Goal: Task Accomplishment & Management: Complete application form

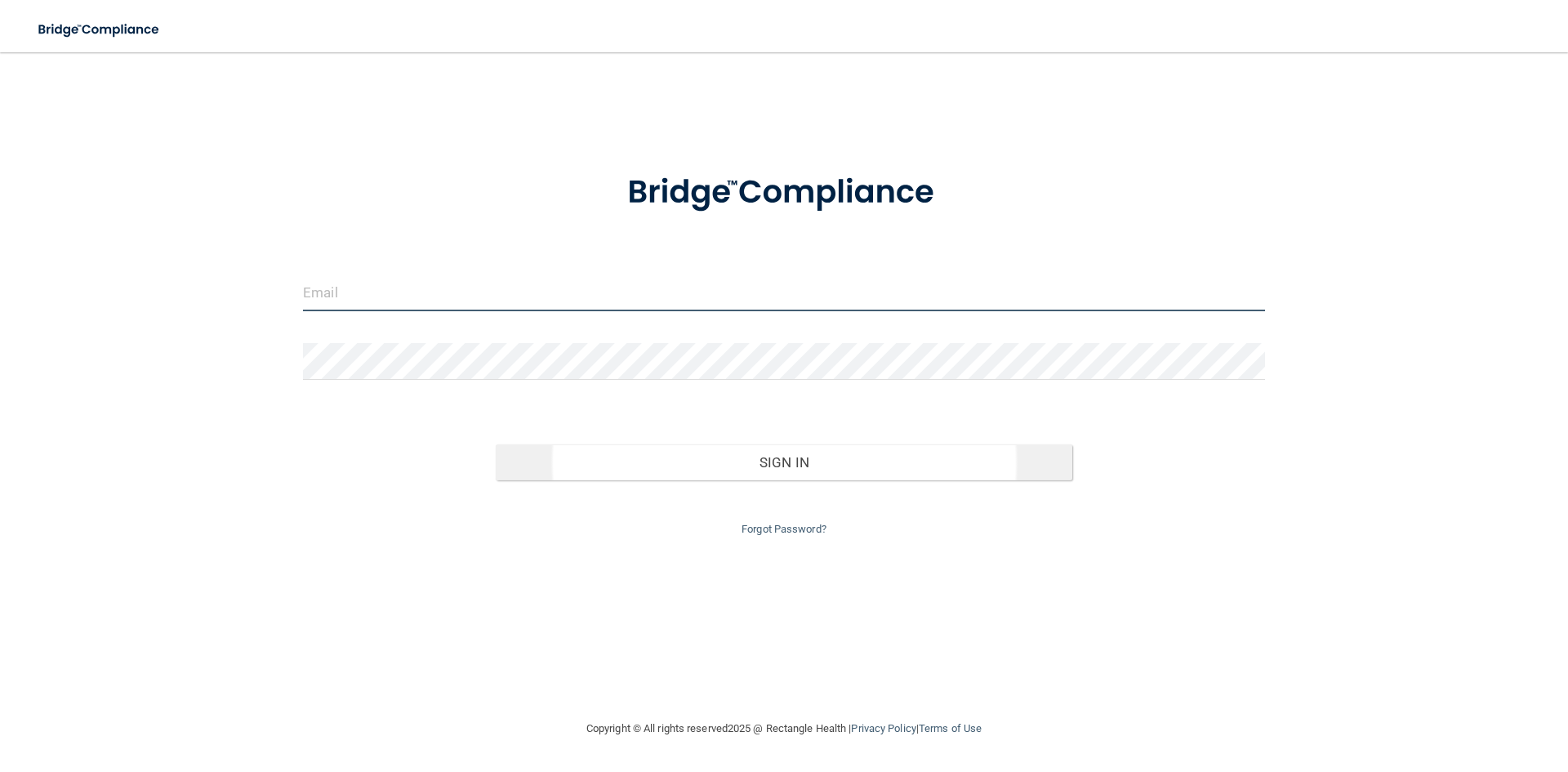
type input "[EMAIL_ADDRESS][DOMAIN_NAME]"
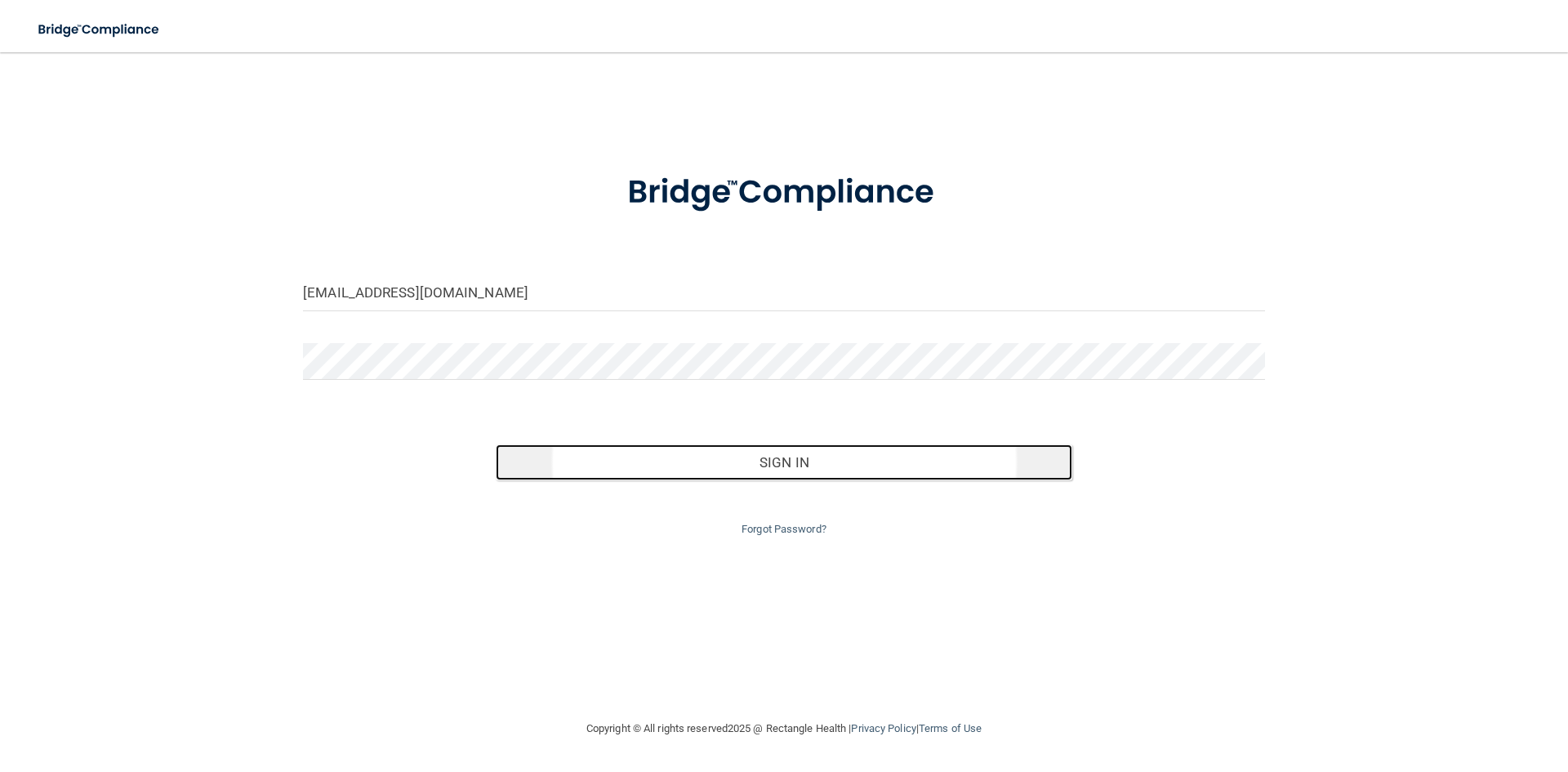
click at [635, 468] on button "Sign In" at bounding box center [784, 462] width 578 height 36
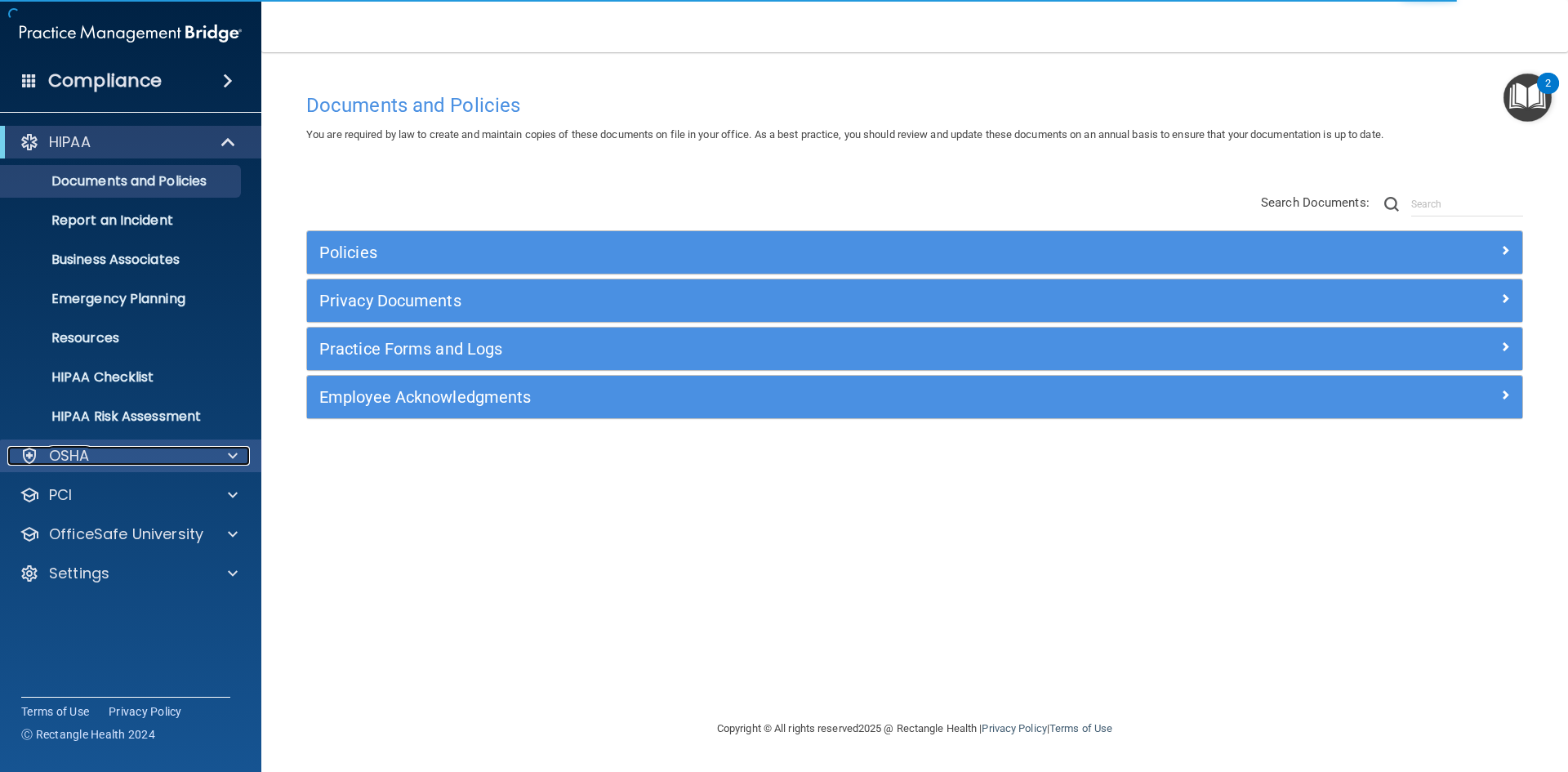
click at [186, 457] on div "OSHA" at bounding box center [109, 456] width 203 height 19
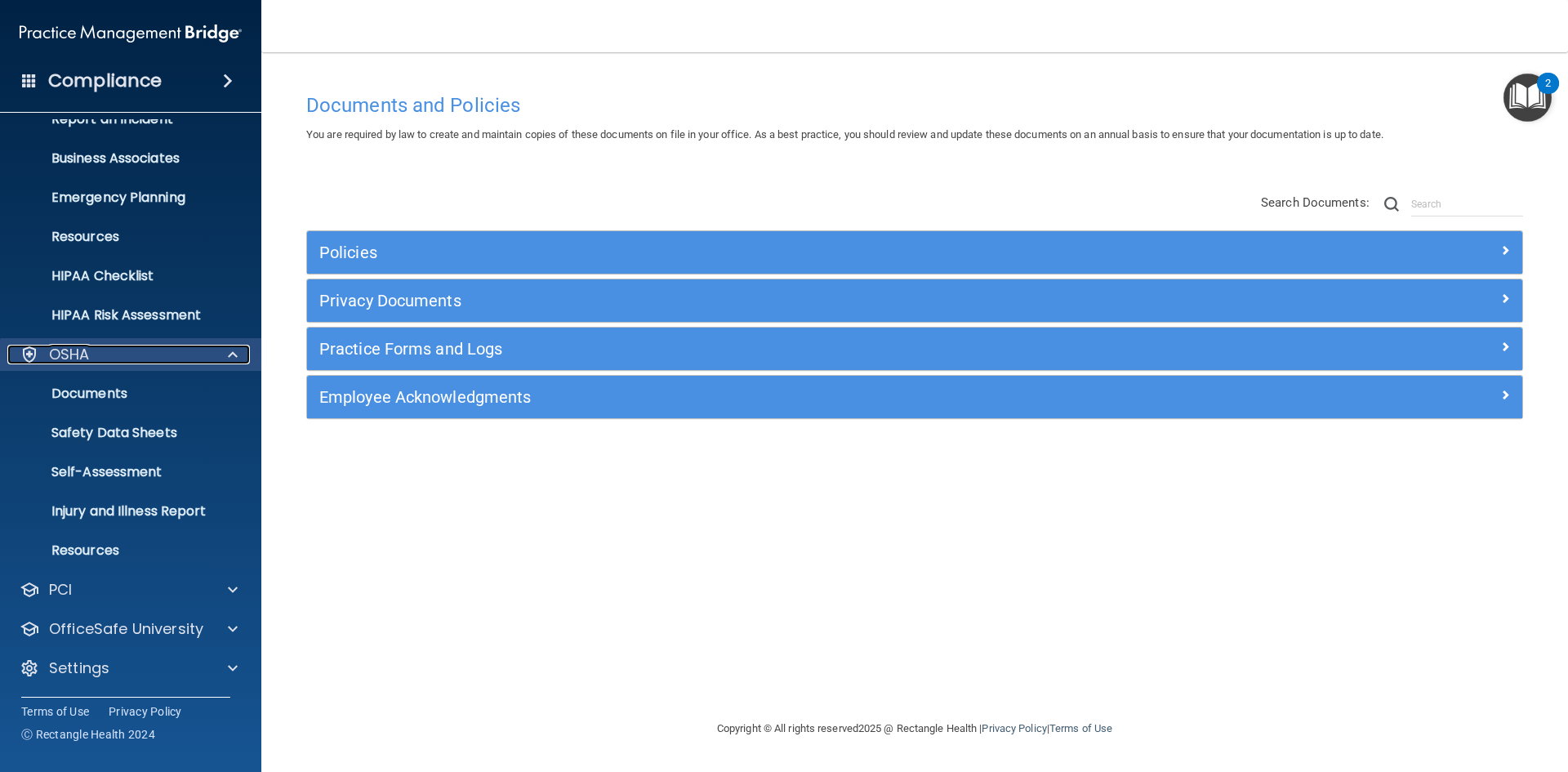
scroll to position [102, 0]
click at [168, 393] on p "Documents" at bounding box center [123, 393] width 223 height 17
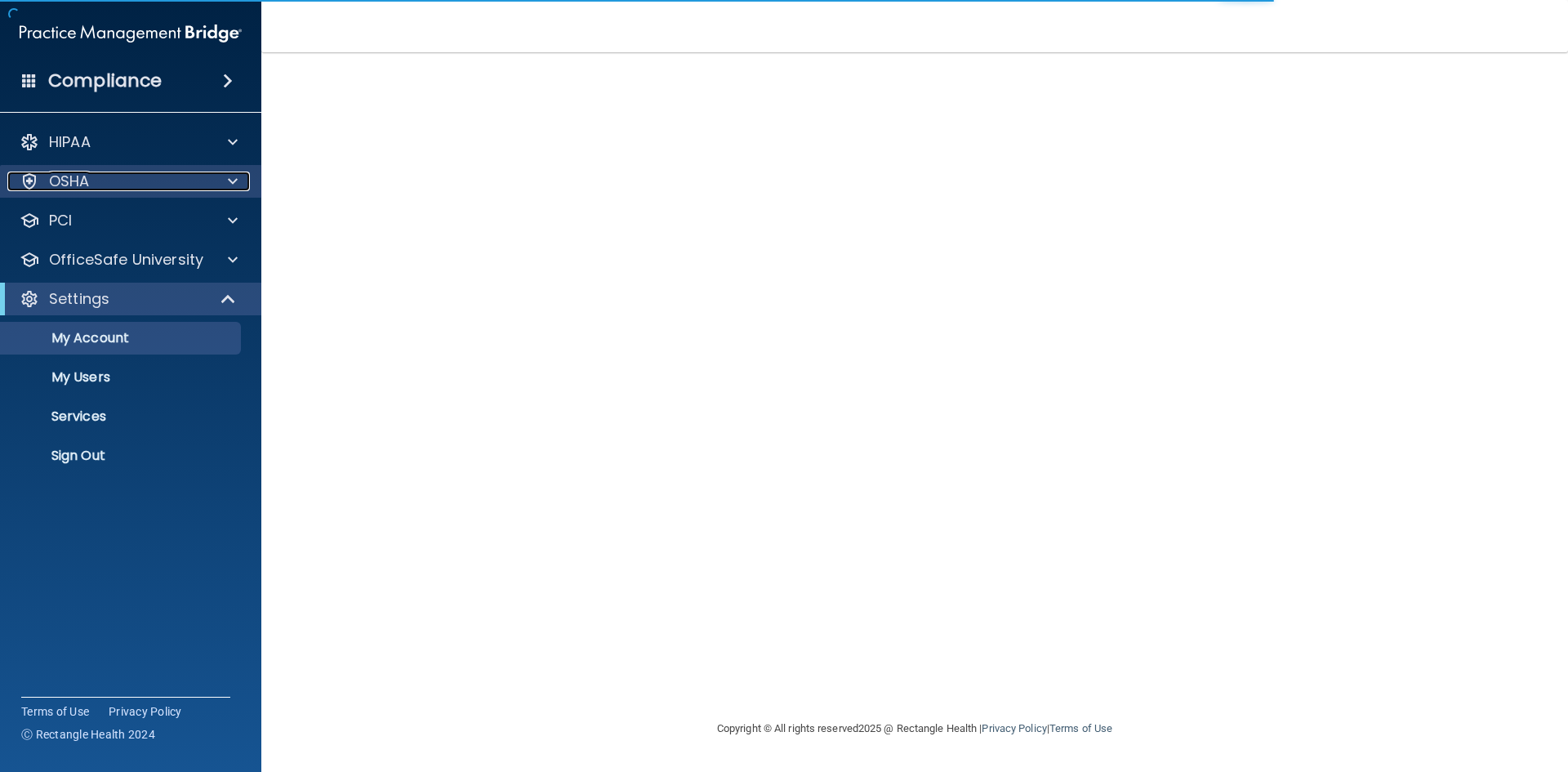
click at [148, 175] on div "OSHA" at bounding box center [109, 181] width 203 height 19
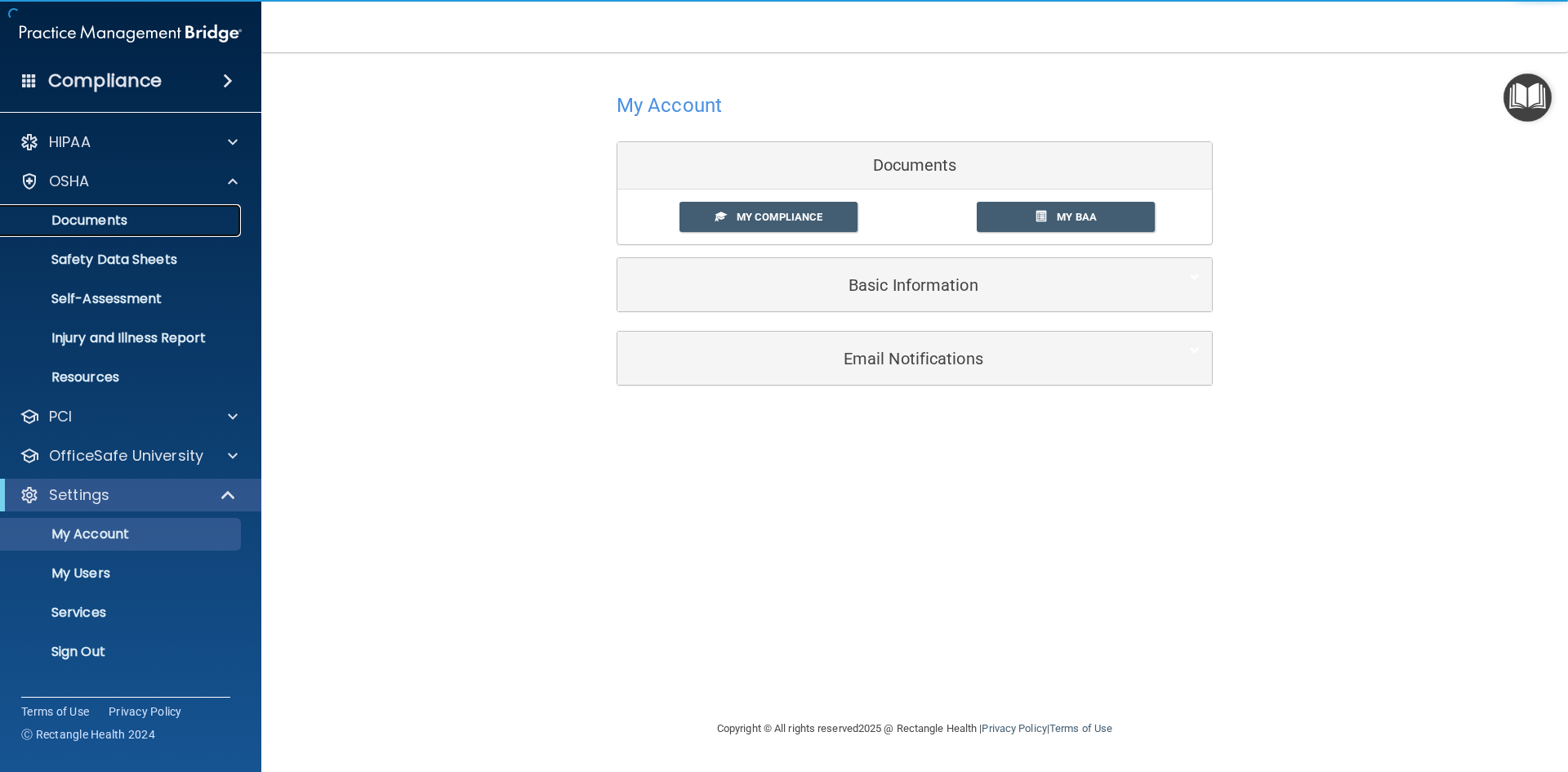
click at [125, 219] on p "Documents" at bounding box center [123, 220] width 223 height 17
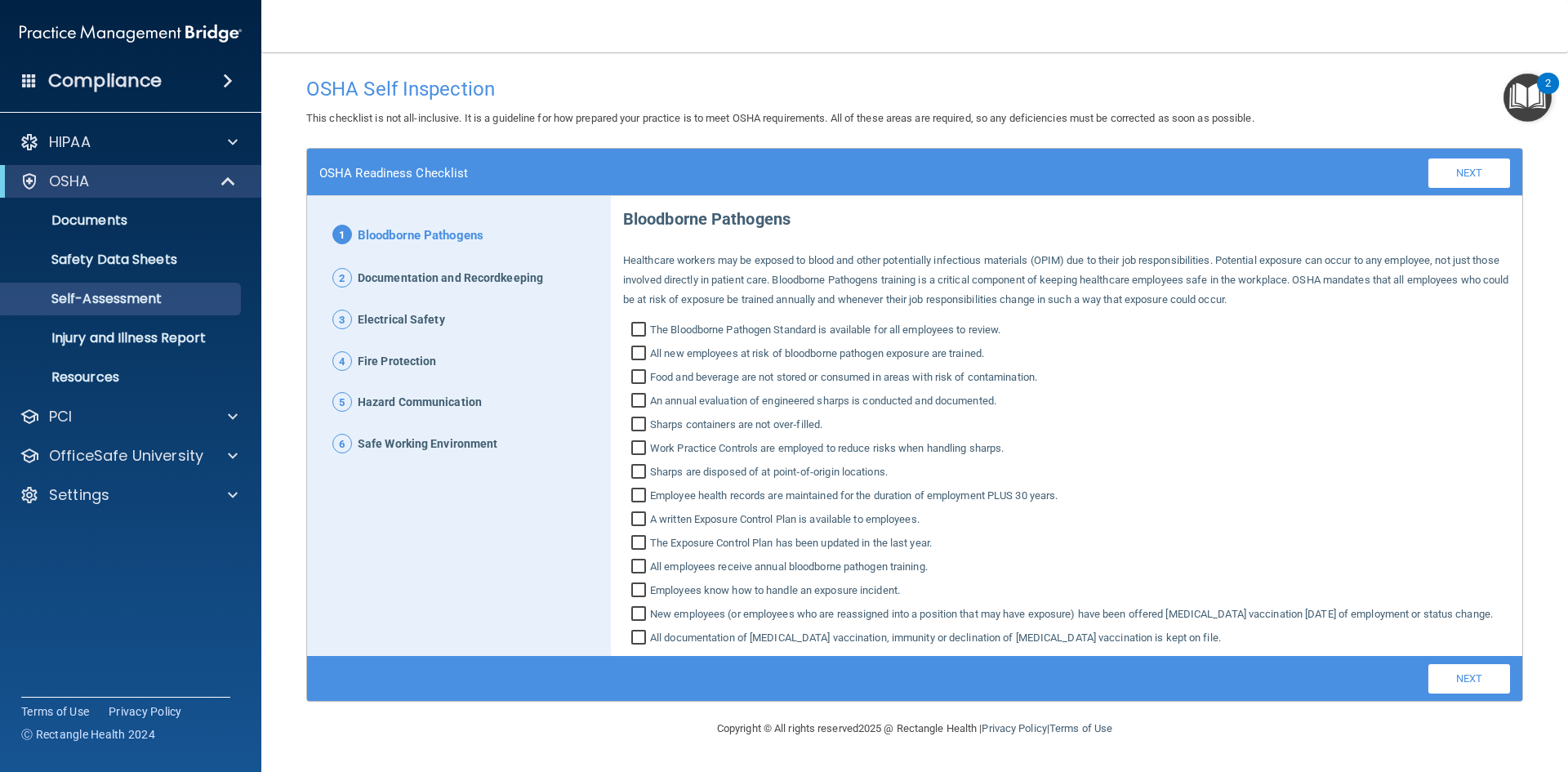
click at [643, 328] on input "The Bloodborne Pathogen Standard is available for all employees to review." at bounding box center [641, 332] width 18 height 17
checkbox input "true"
click at [635, 352] on input "All new employees at risk of bloodborne pathogen exposure are trained." at bounding box center [641, 356] width 18 height 17
checkbox input "true"
click at [635, 375] on input "Food and beverage are not stored or consumed in areas with risk of contaminatio…" at bounding box center [641, 379] width 18 height 17
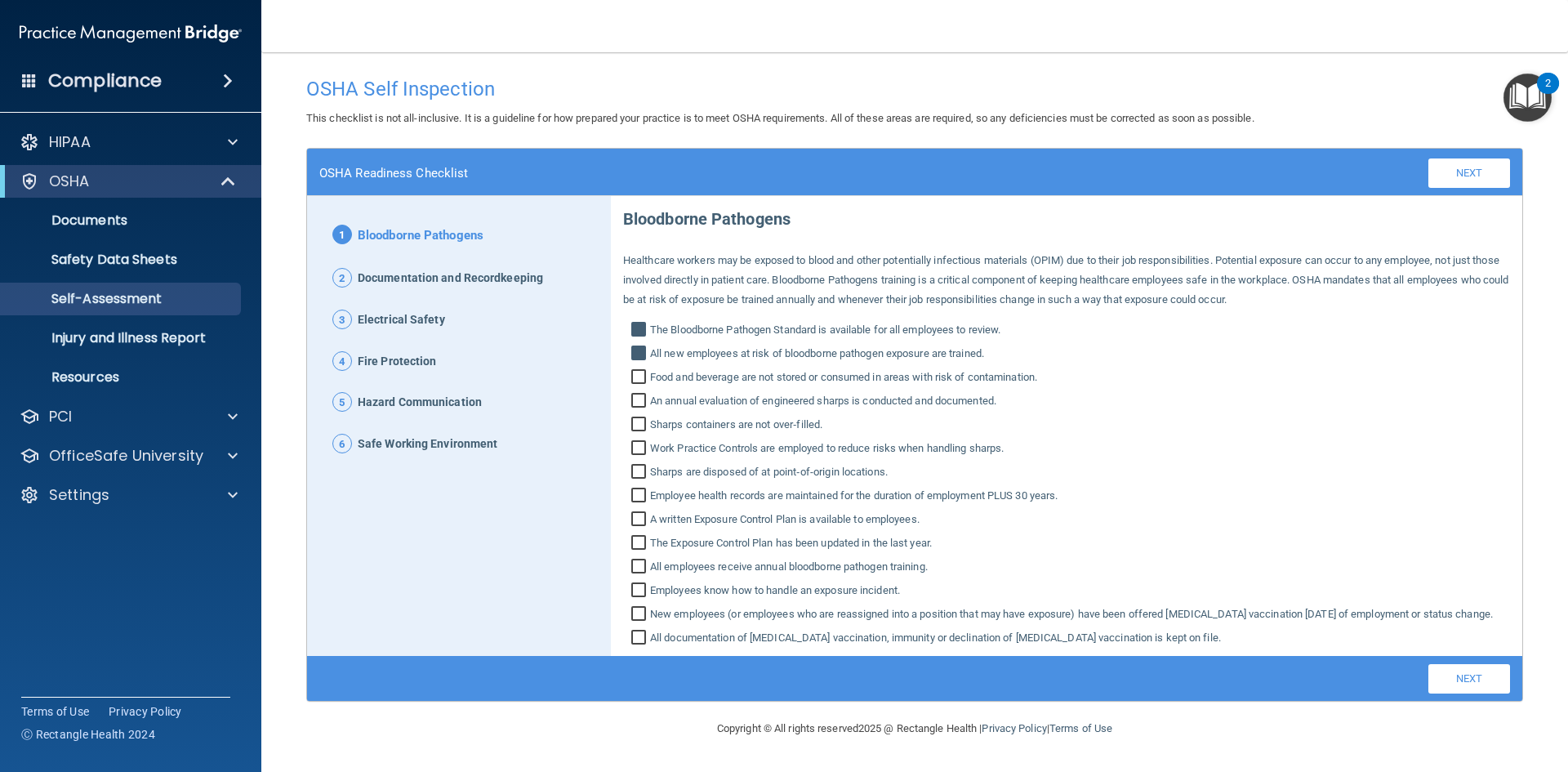
checkbox input "true"
click at [637, 423] on input "Sharps containers are not over‐filled." at bounding box center [641, 427] width 18 height 17
checkbox input "true"
click at [632, 447] on input "Work Practice Controls are employed to reduce risks when handling sharps." at bounding box center [641, 450] width 18 height 17
checkbox input "true"
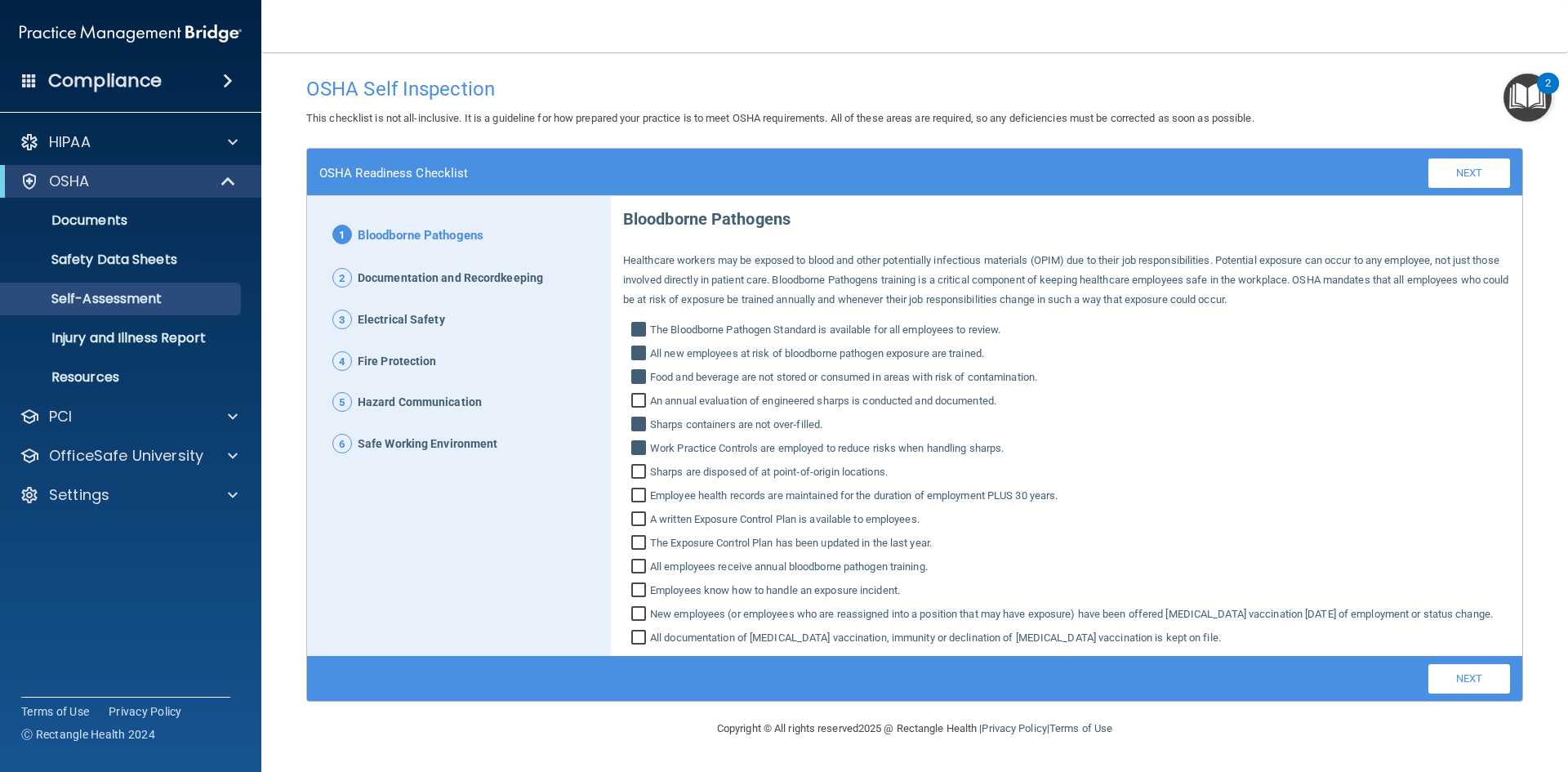
click at [634, 472] on input "Sharps are disposed of at point‐of‐origin locations." at bounding box center [641, 474] width 18 height 17
checkbox input "true"
click at [634, 492] on input "Employee health records are maintained for the duration of employment PLUS 30 y…" at bounding box center [641, 498] width 18 height 17
checkbox input "true"
click at [633, 521] on input "A written Exposure Control Plan is available to employees." at bounding box center [641, 522] width 18 height 17
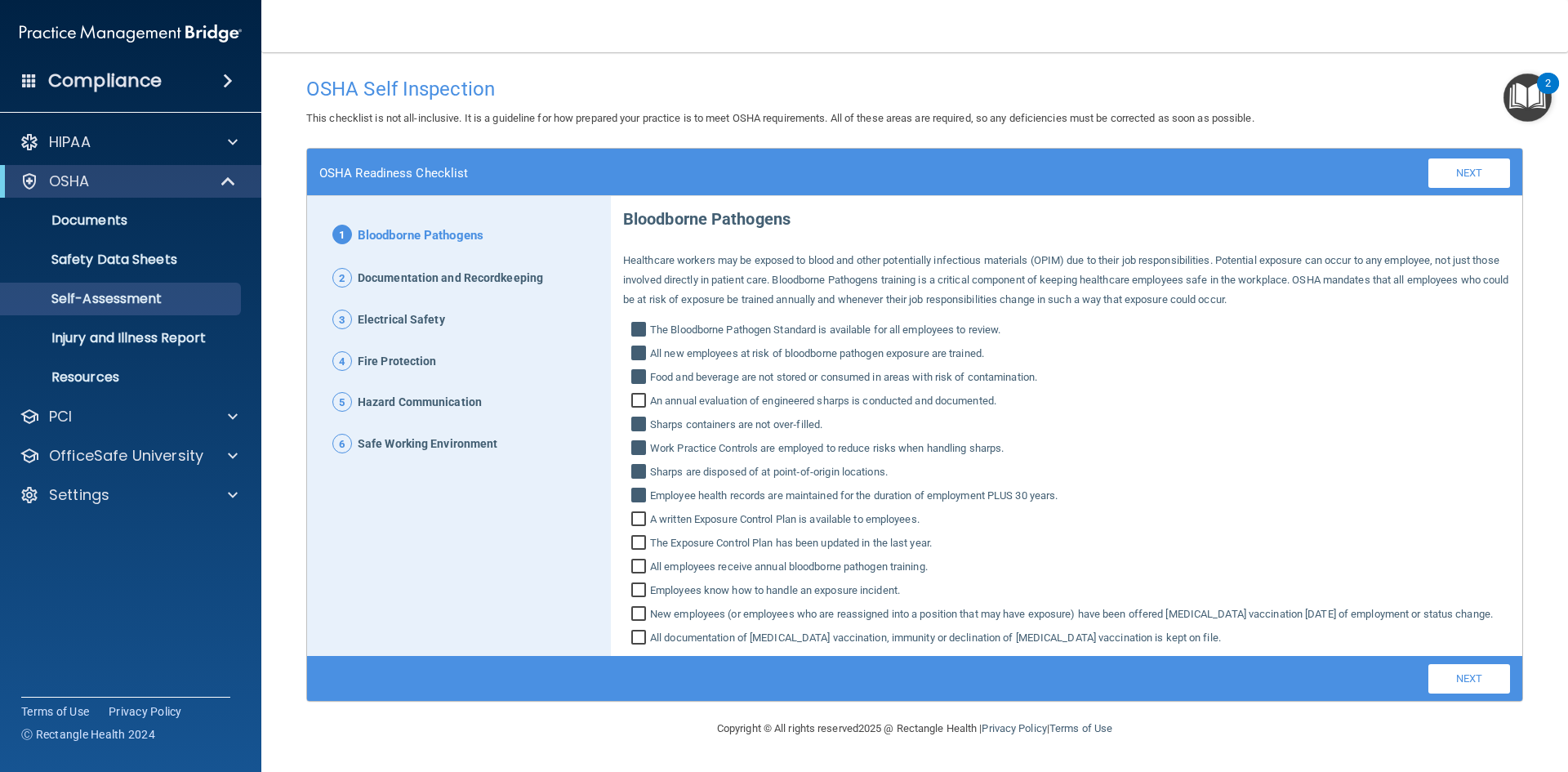
checkbox input "true"
click at [645, 546] on input "The Exposure Control Plan has been updated in the last year." at bounding box center [641, 545] width 18 height 17
checkbox input "true"
click at [634, 570] on input "All employees receive annual bloodborne pathogen training." at bounding box center [641, 569] width 18 height 17
checkbox input "true"
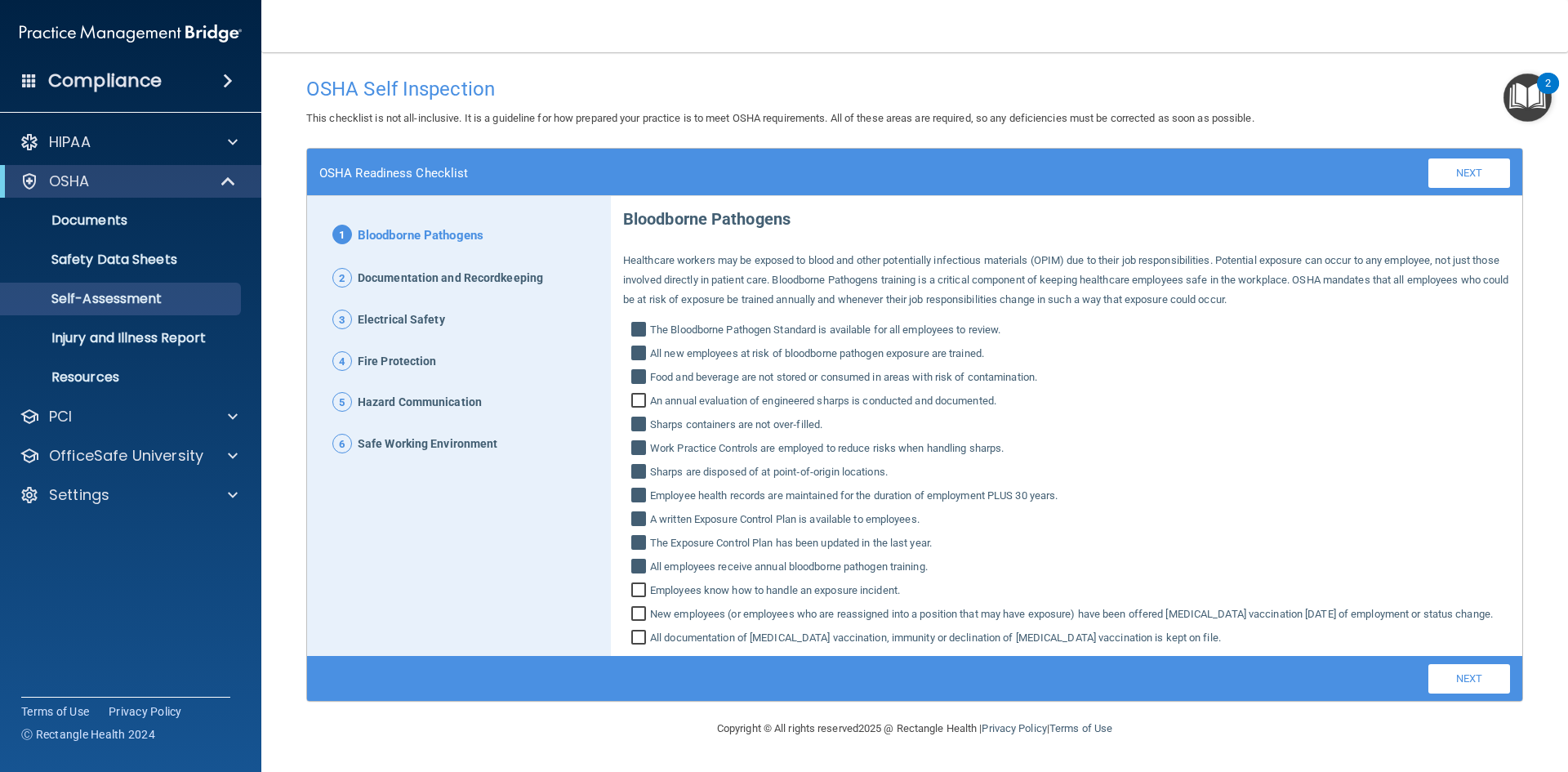
click at [635, 593] on input "Employees know how to handle an exposure incident." at bounding box center [641, 593] width 18 height 17
checkbox input "true"
click at [637, 614] on input "New employees (or employees who are reassigned into a position that may have ex…" at bounding box center [641, 616] width 18 height 17
checkbox input "true"
click at [636, 648] on input "All documentation of [MEDICAL_DATA] vaccination, immunity or declination of [ME…" at bounding box center [641, 640] width 18 height 17
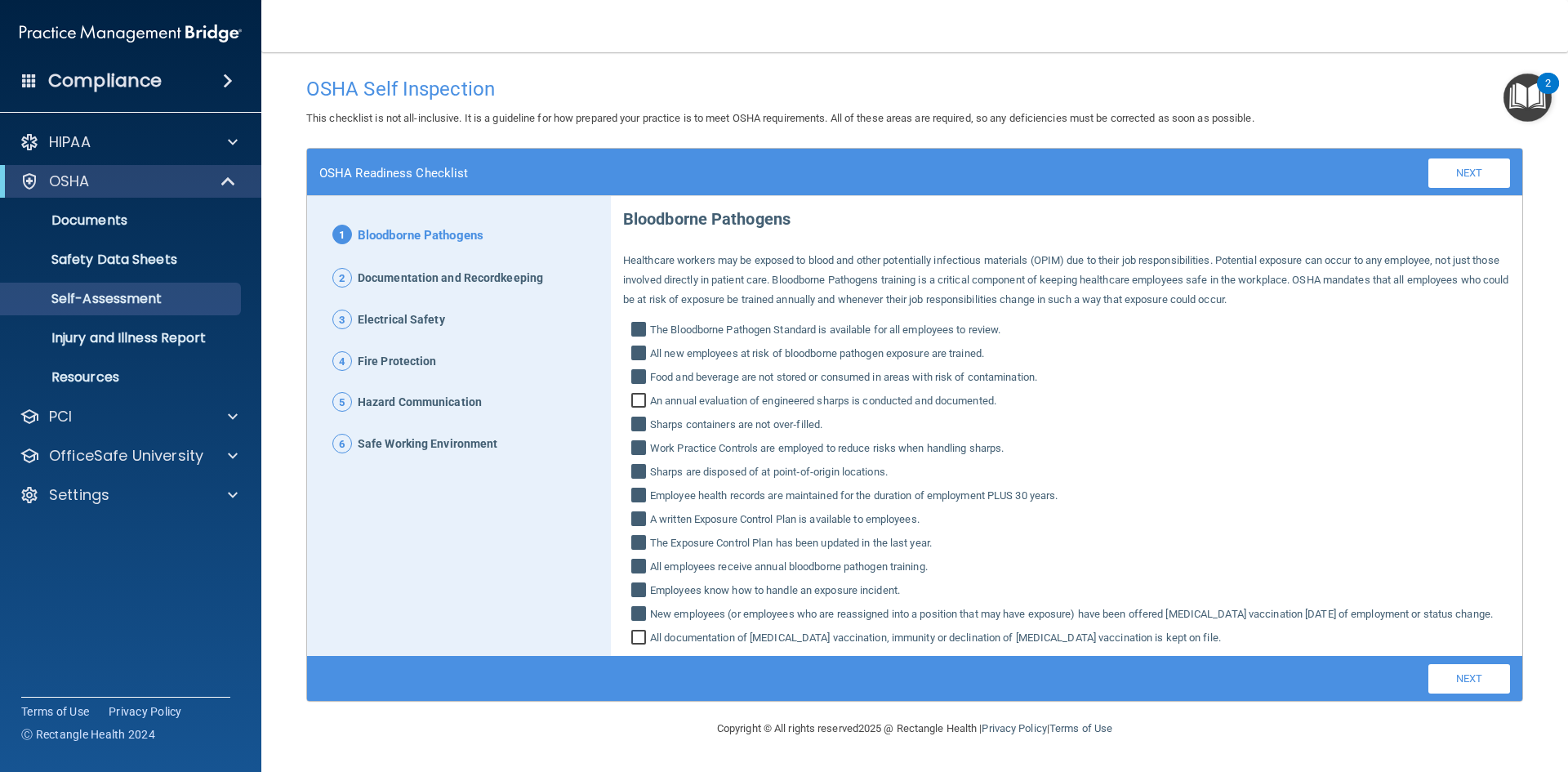
checkbox input "true"
click at [641, 406] on input "An annual evaluation of engineered sharps is conducted and documented." at bounding box center [641, 403] width 18 height 17
checkbox input "true"
click at [1469, 159] on link "Next" at bounding box center [1469, 173] width 82 height 30
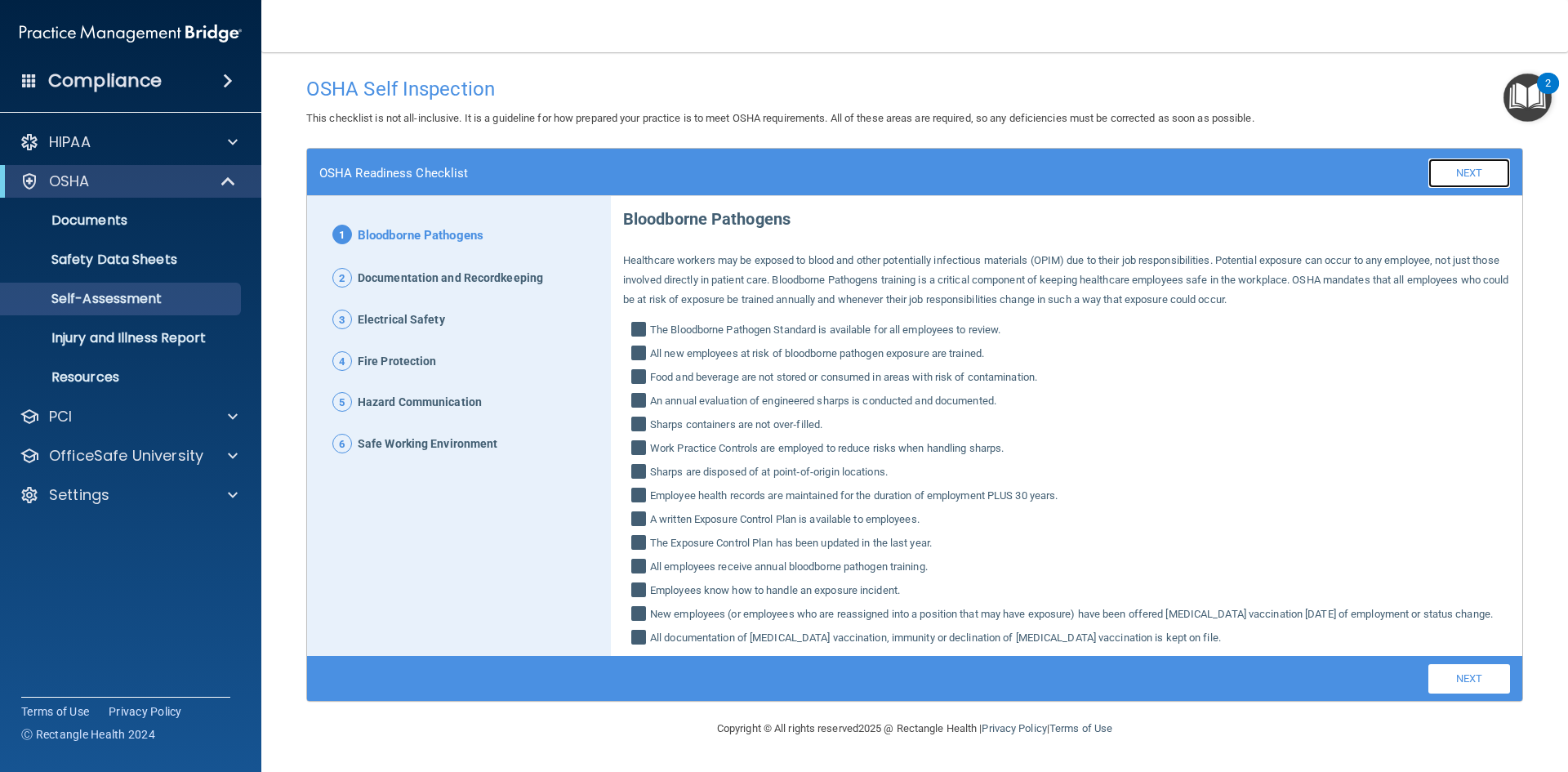
scroll to position [0, 0]
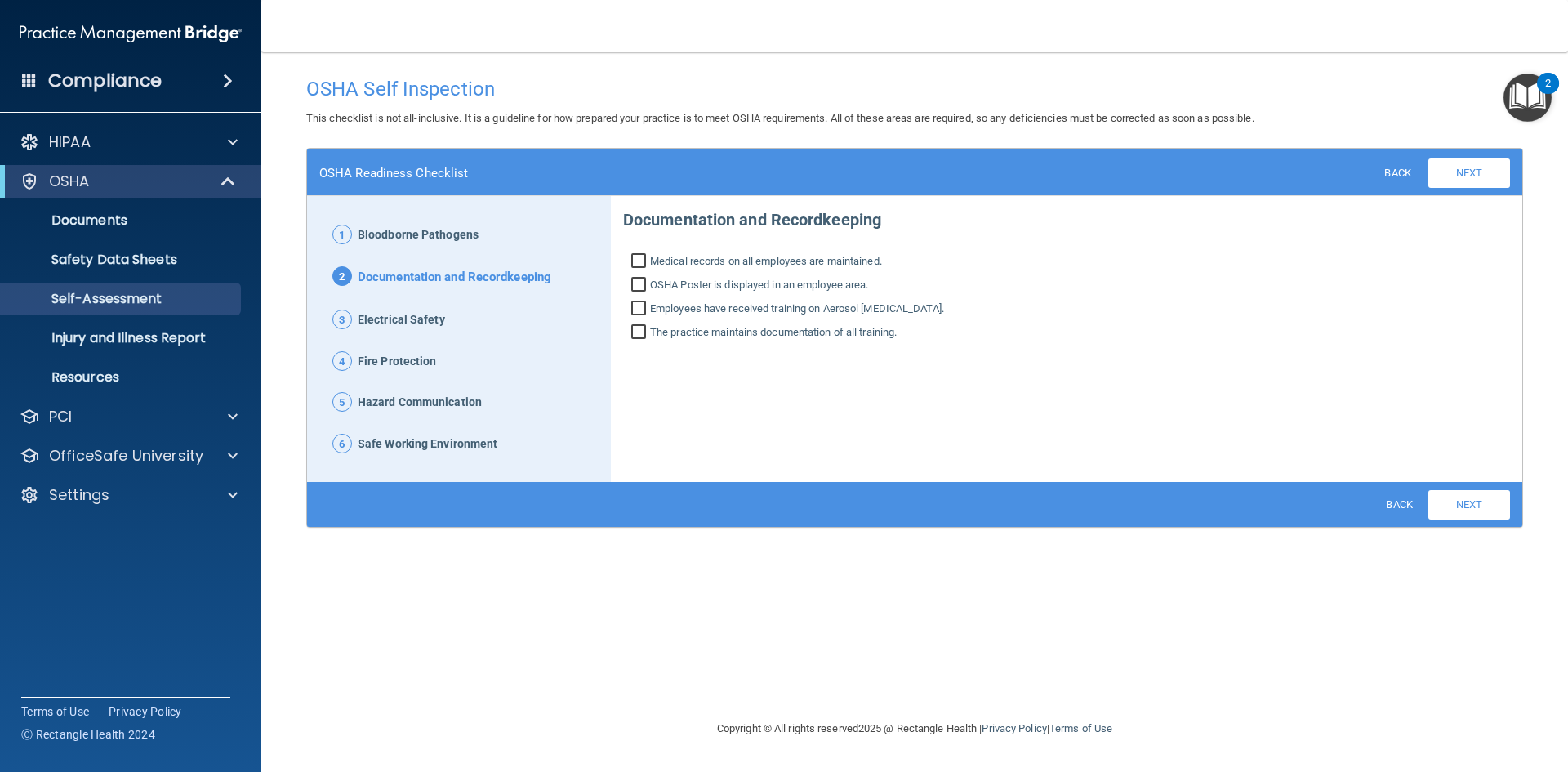
click at [641, 265] on input "Medical records on all employees are maintained." at bounding box center [641, 263] width 18 height 17
checkbox input "true"
click at [643, 289] on input "OSHA Poster is displayed in an employee area." at bounding box center [641, 287] width 18 height 17
checkbox input "true"
click at [642, 305] on input "Employees have received training on Aerosol [MEDICAL_DATA]." at bounding box center [641, 311] width 18 height 17
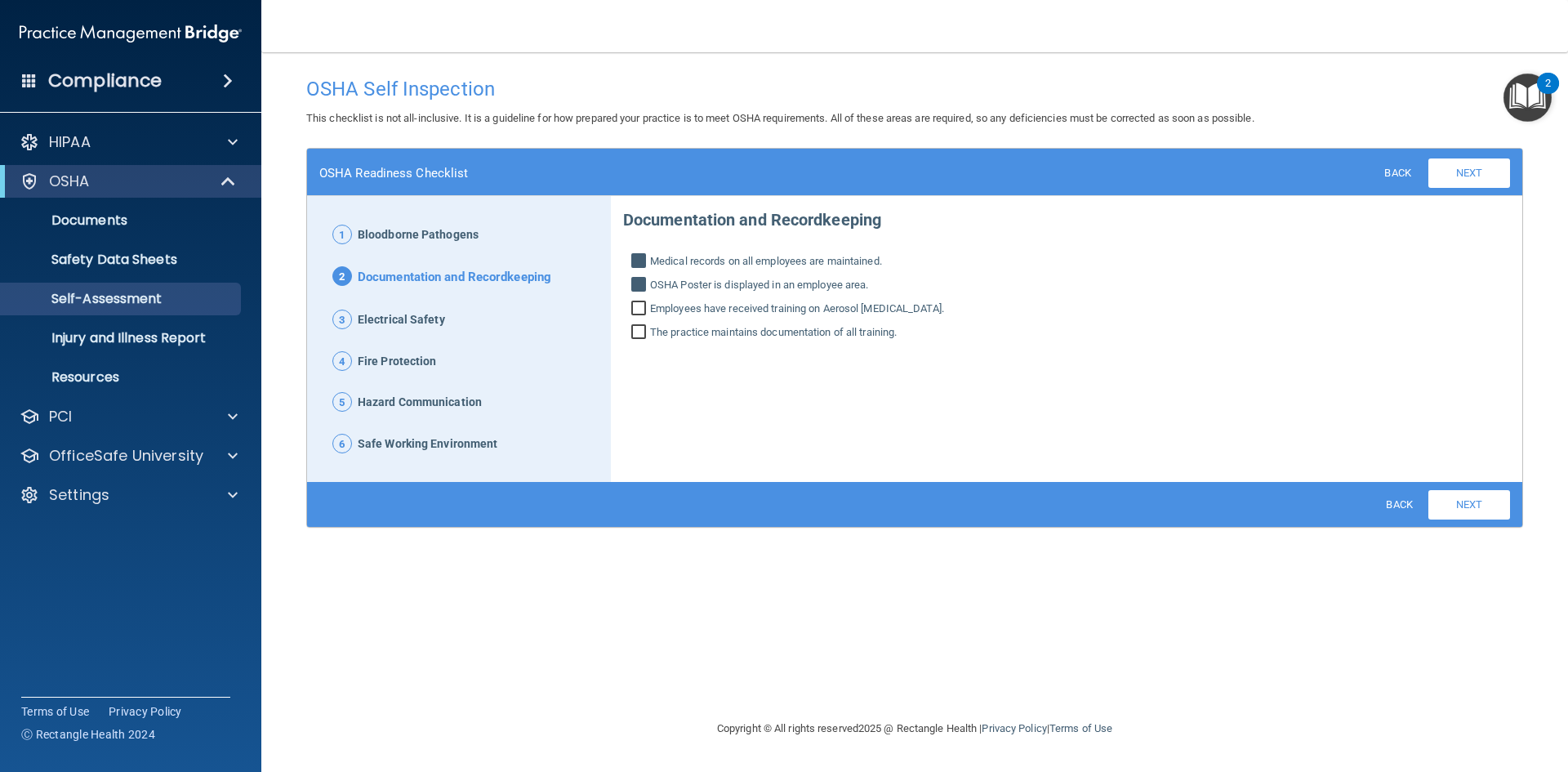
checkbox input "true"
click at [640, 334] on input "The practice maintains documentation of all training." at bounding box center [641, 335] width 18 height 17
checkbox input "true"
click at [1472, 506] on link "Next" at bounding box center [1469, 505] width 82 height 30
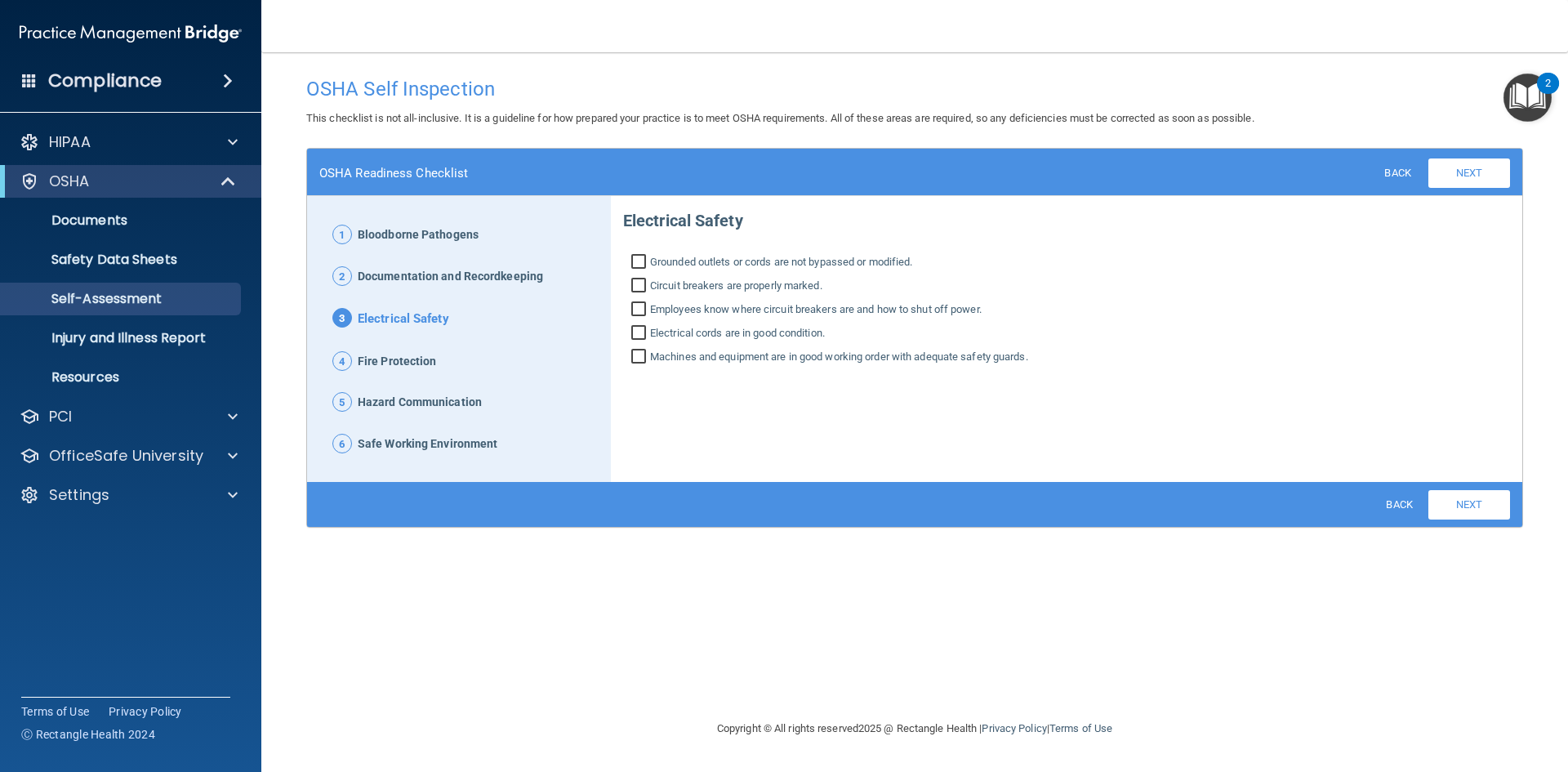
click at [642, 259] on input "Grounded outlets or cords are not bypassed or modified." at bounding box center [641, 264] width 18 height 17
checkbox input "true"
click at [643, 284] on input "Circuit breakers are properly marked." at bounding box center [641, 288] width 18 height 17
checkbox input "true"
click at [647, 336] on input "Electrical cords are in good condition." at bounding box center [641, 335] width 18 height 17
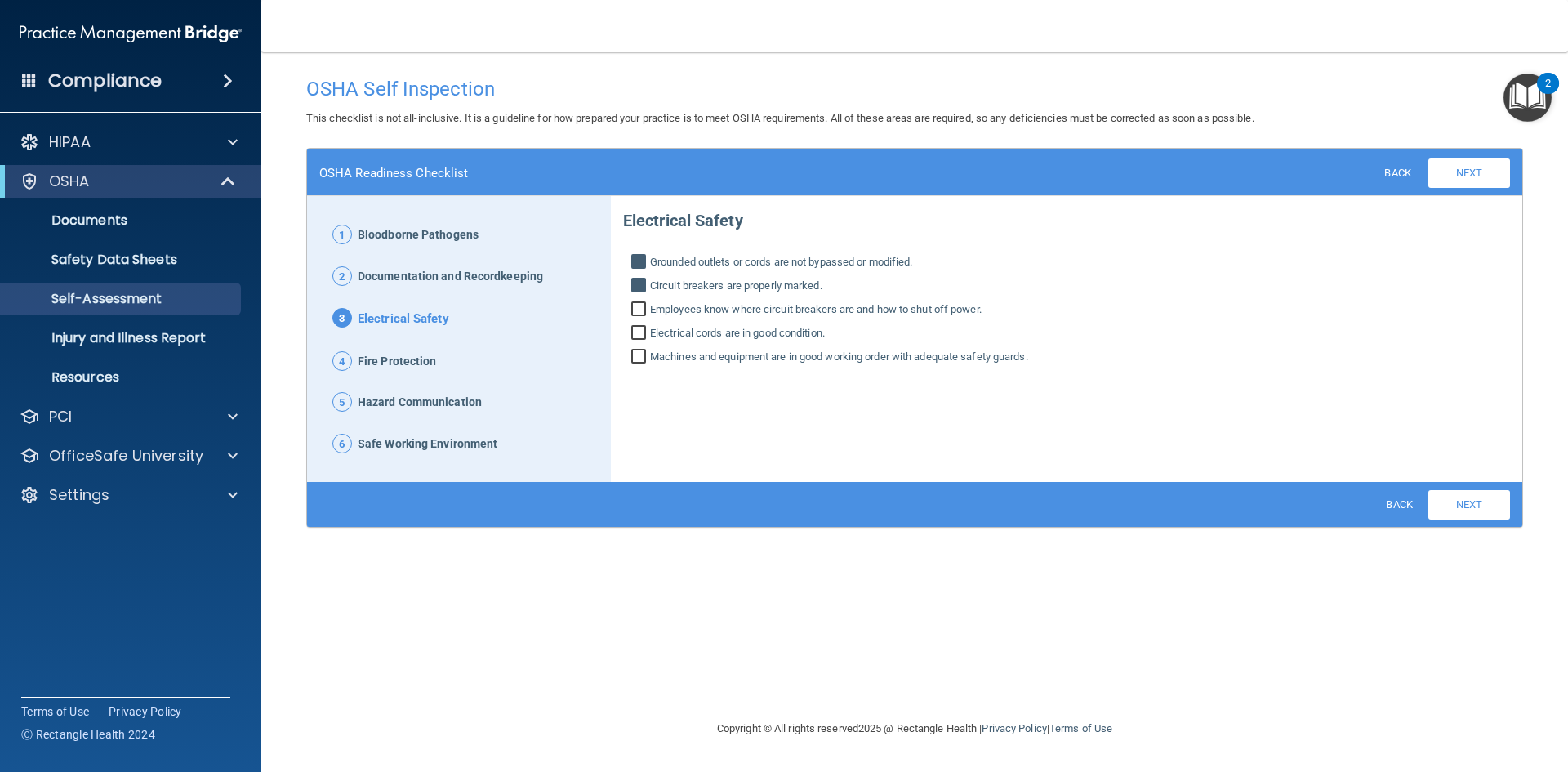
checkbox input "true"
click at [643, 314] on input "Employees know where circuit breakers are and how to shut off power." at bounding box center [641, 312] width 18 height 17
checkbox input "true"
click at [643, 353] on input "Machines and equipment are in good working order with adequate safety guards." at bounding box center [641, 359] width 18 height 17
checkbox input "true"
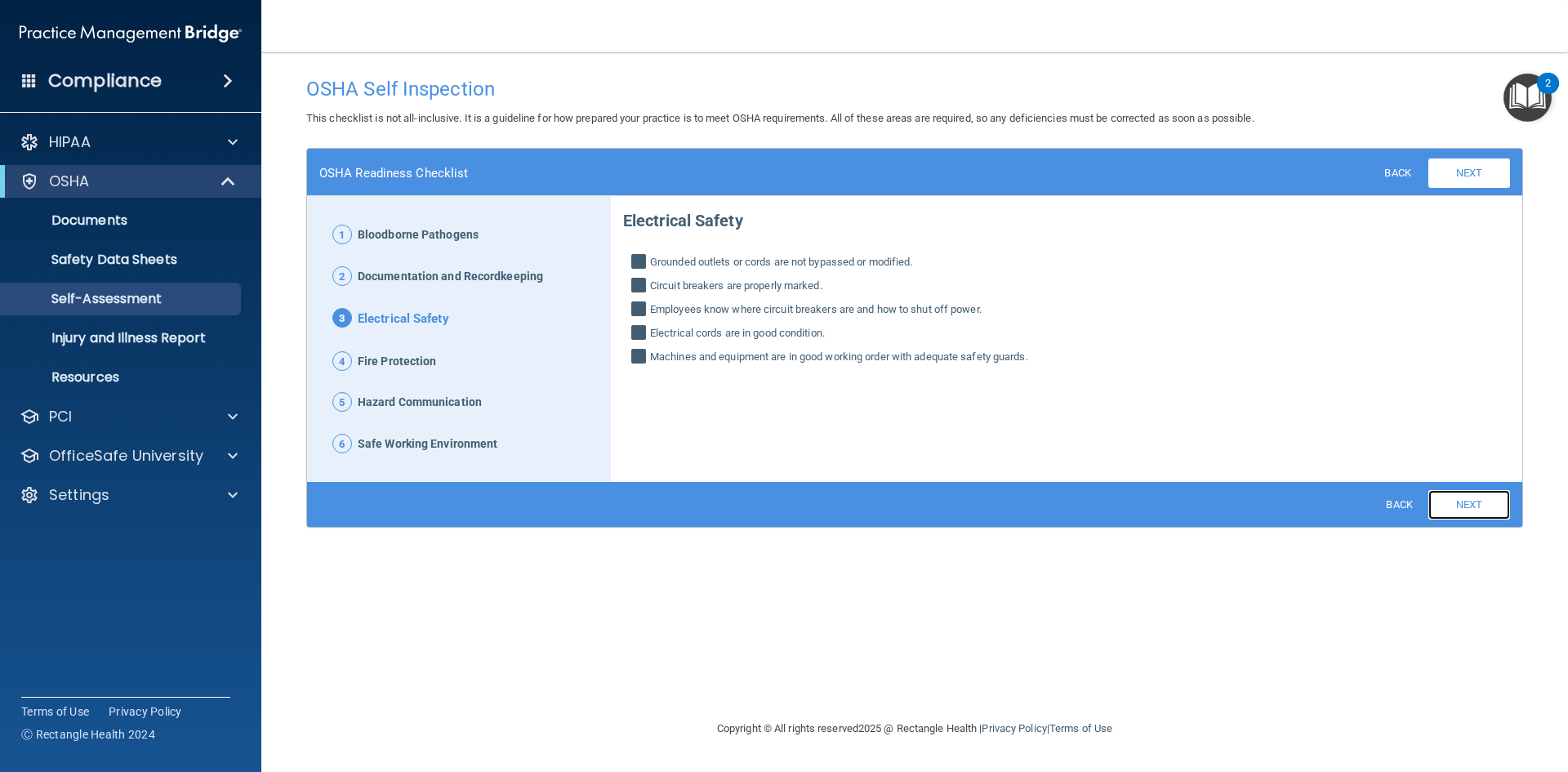
click at [1480, 507] on link "Next" at bounding box center [1469, 505] width 82 height 30
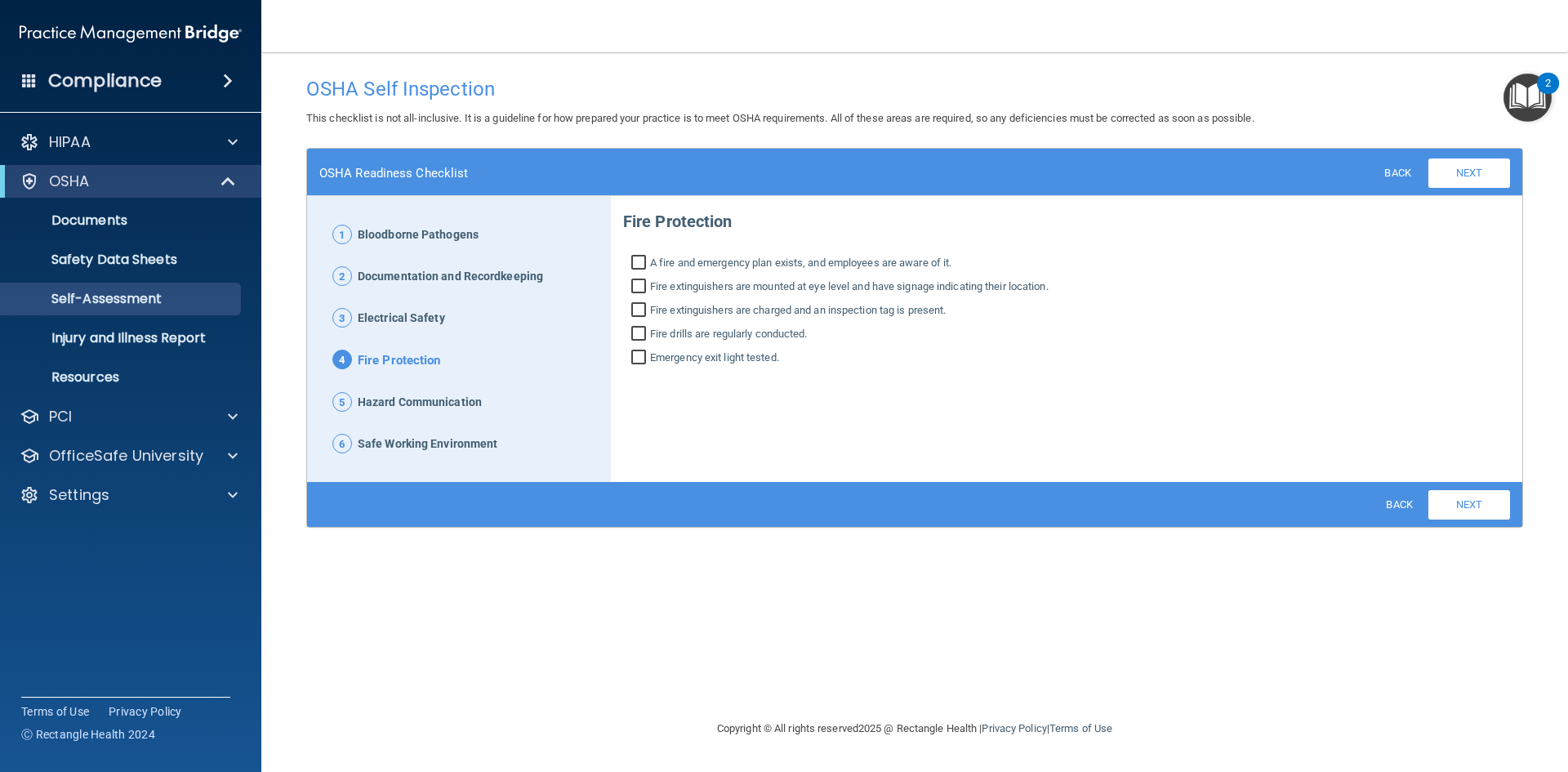
click at [641, 262] on input "A fire and emergency plan exists, and employees are aware of it." at bounding box center [641, 265] width 18 height 17
checkbox input "true"
click at [636, 288] on input "Fire extinguishers are mounted at eye level and have signage indicating their l…" at bounding box center [641, 289] width 18 height 17
checkbox input "true"
click at [640, 314] on input "Fire extinguishers are charged and an inspection tag is present." at bounding box center [641, 313] width 18 height 17
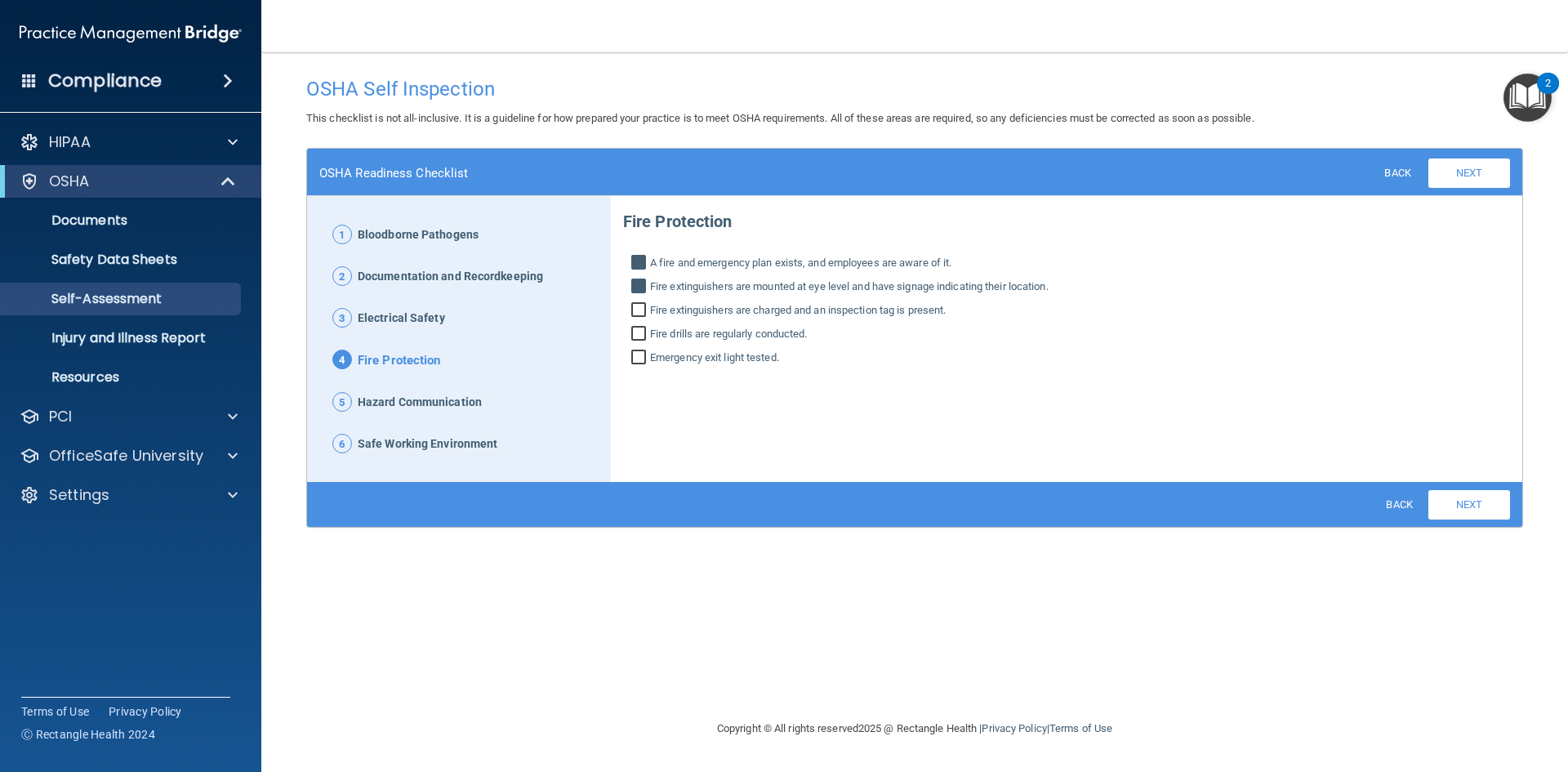
checkbox input "true"
click at [638, 340] on input "Fire drills are regularly conducted." at bounding box center [641, 336] width 18 height 17
checkbox input "true"
click at [641, 362] on input "Emergency exit light tested." at bounding box center [641, 360] width 18 height 17
checkbox input "true"
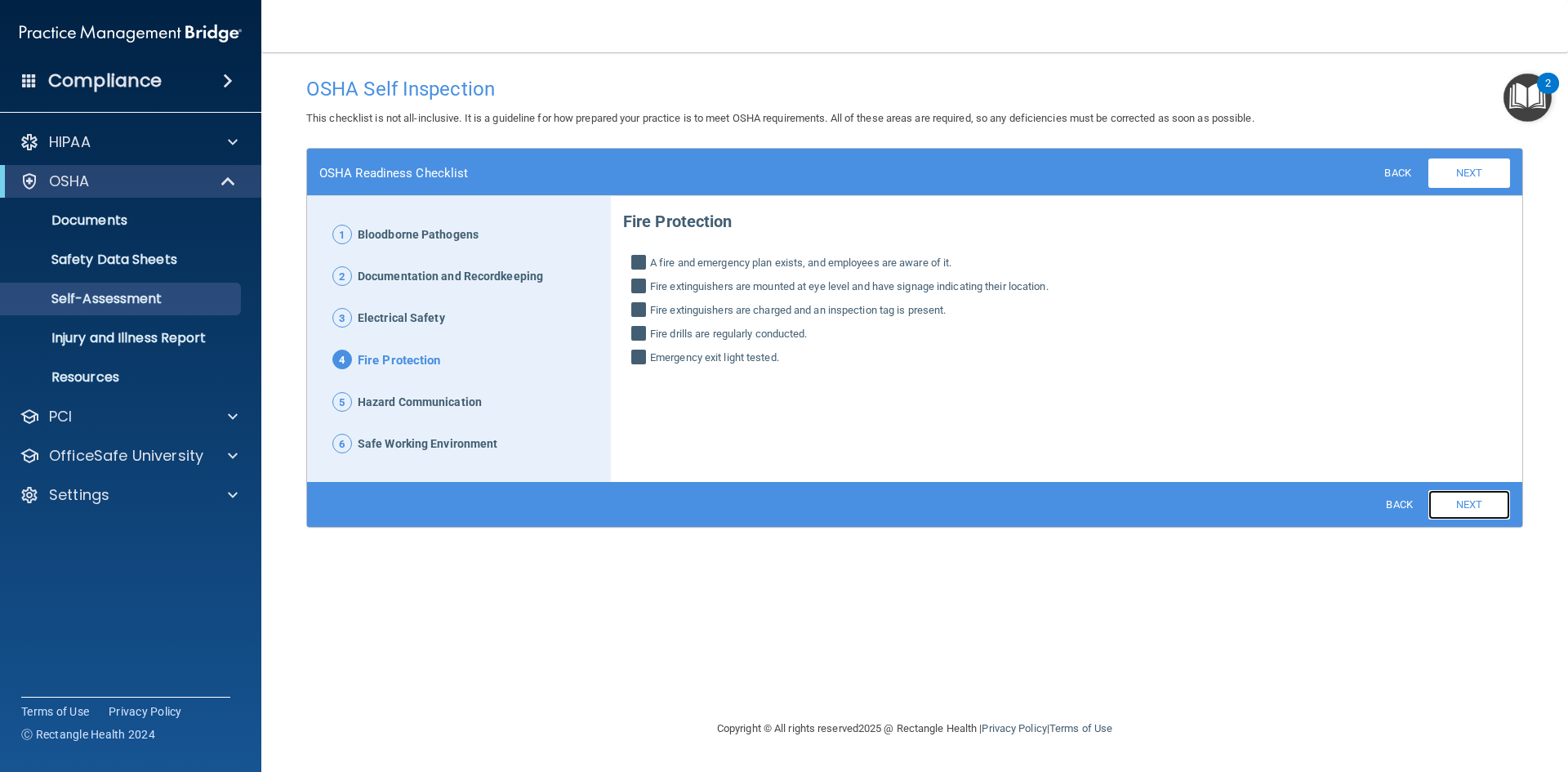
click at [1460, 506] on link "Next" at bounding box center [1469, 505] width 82 height 30
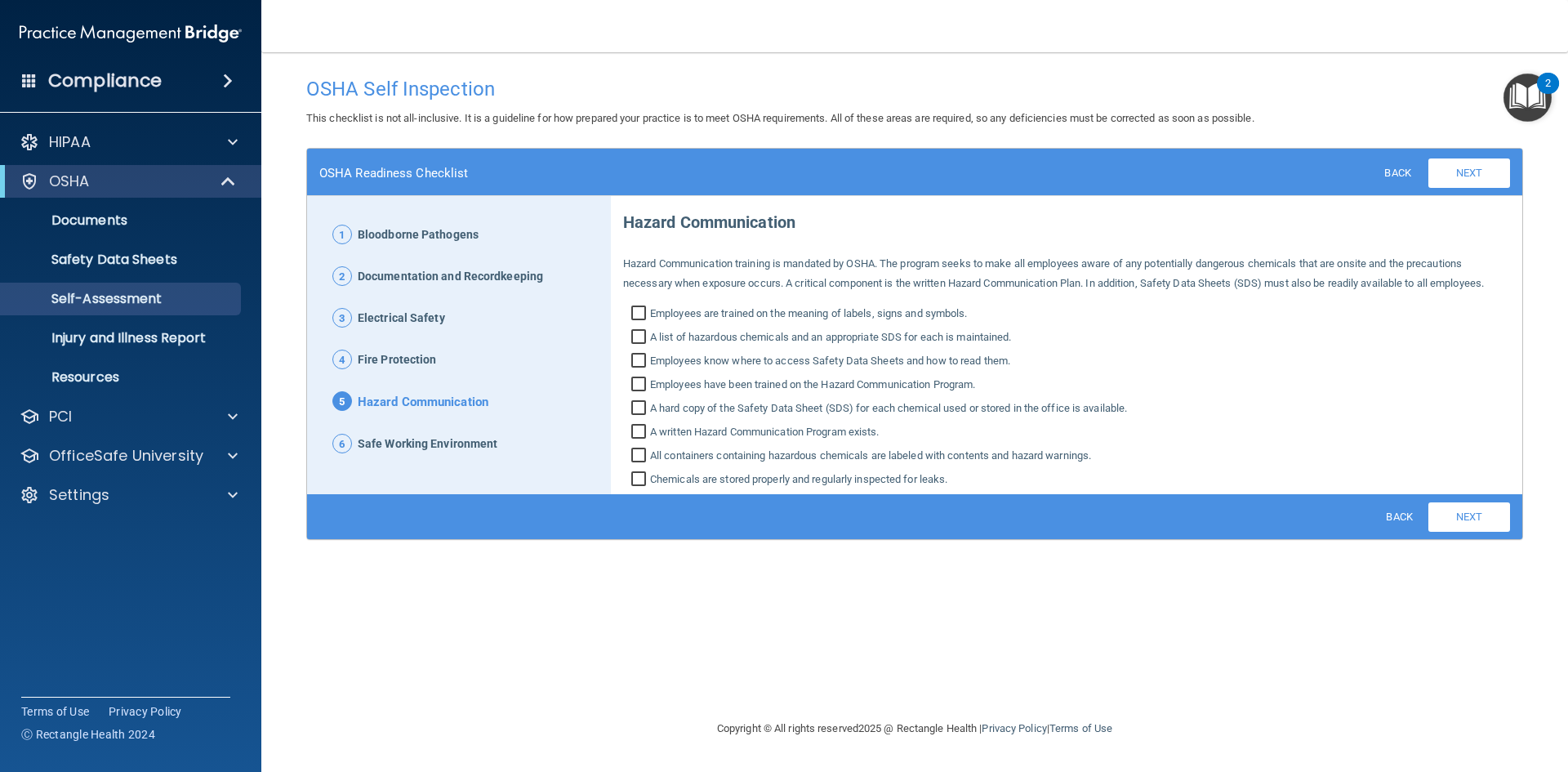
click at [643, 313] on input "Employees are trained on the meaning of labels, signs and symbols." at bounding box center [641, 315] width 18 height 17
checkbox input "true"
click at [643, 332] on input "A list of hazardous chemicals and an appropriate SDS for each is maintained." at bounding box center [641, 339] width 18 height 17
checkbox input "true"
click at [643, 362] on input "Employees know where to access Safety Data Sheets and how to read them." at bounding box center [641, 363] width 18 height 17
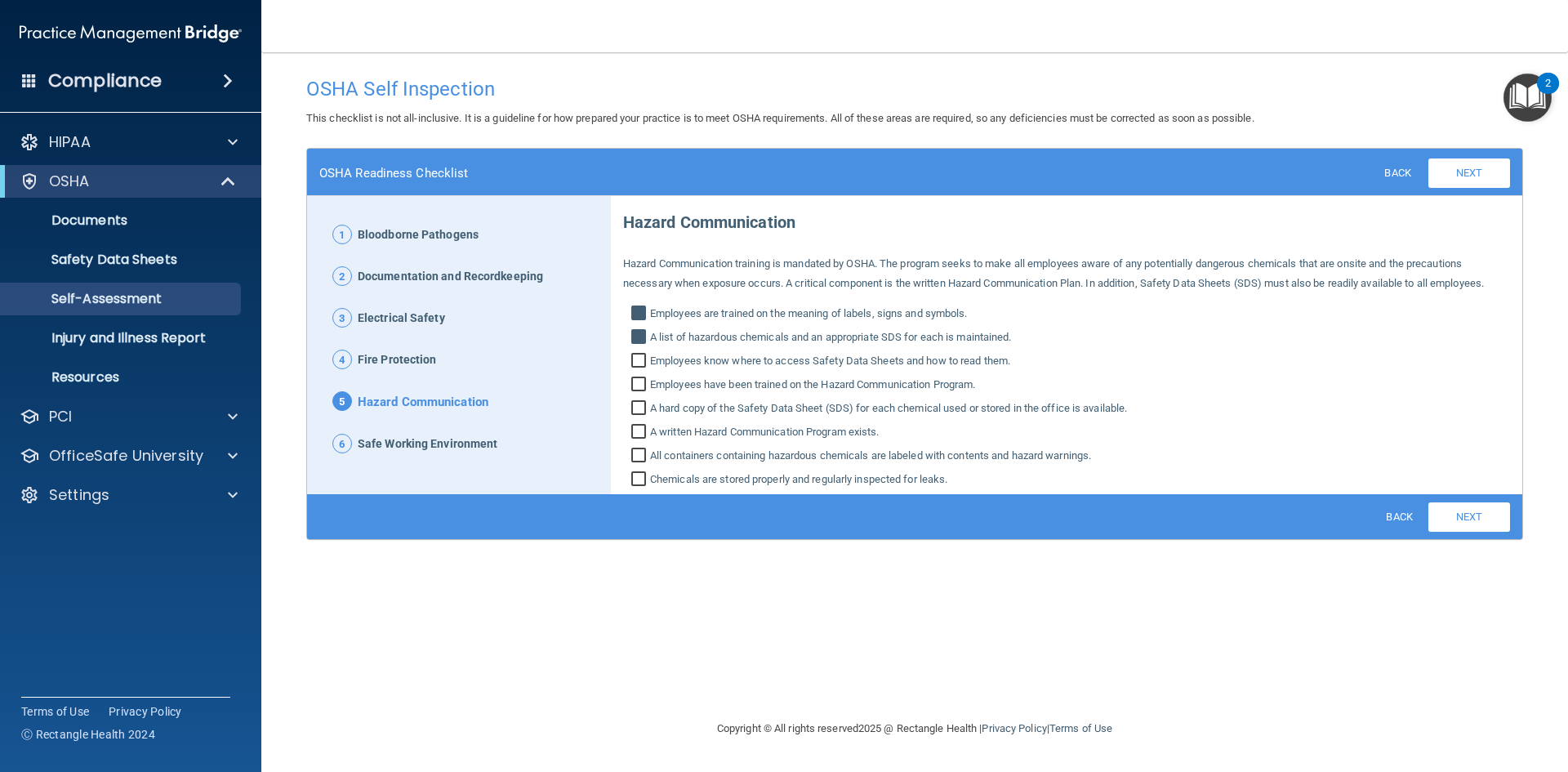
checkbox input "true"
click at [643, 386] on input "Employees have been trained on the Hazard Communication Program." at bounding box center [641, 386] width 18 height 17
checkbox input "true"
click at [641, 413] on input "A hard copy of the Safety Data Sheet (SDS) for each chemical used or stored in …" at bounding box center [641, 410] width 18 height 17
checkbox input "true"
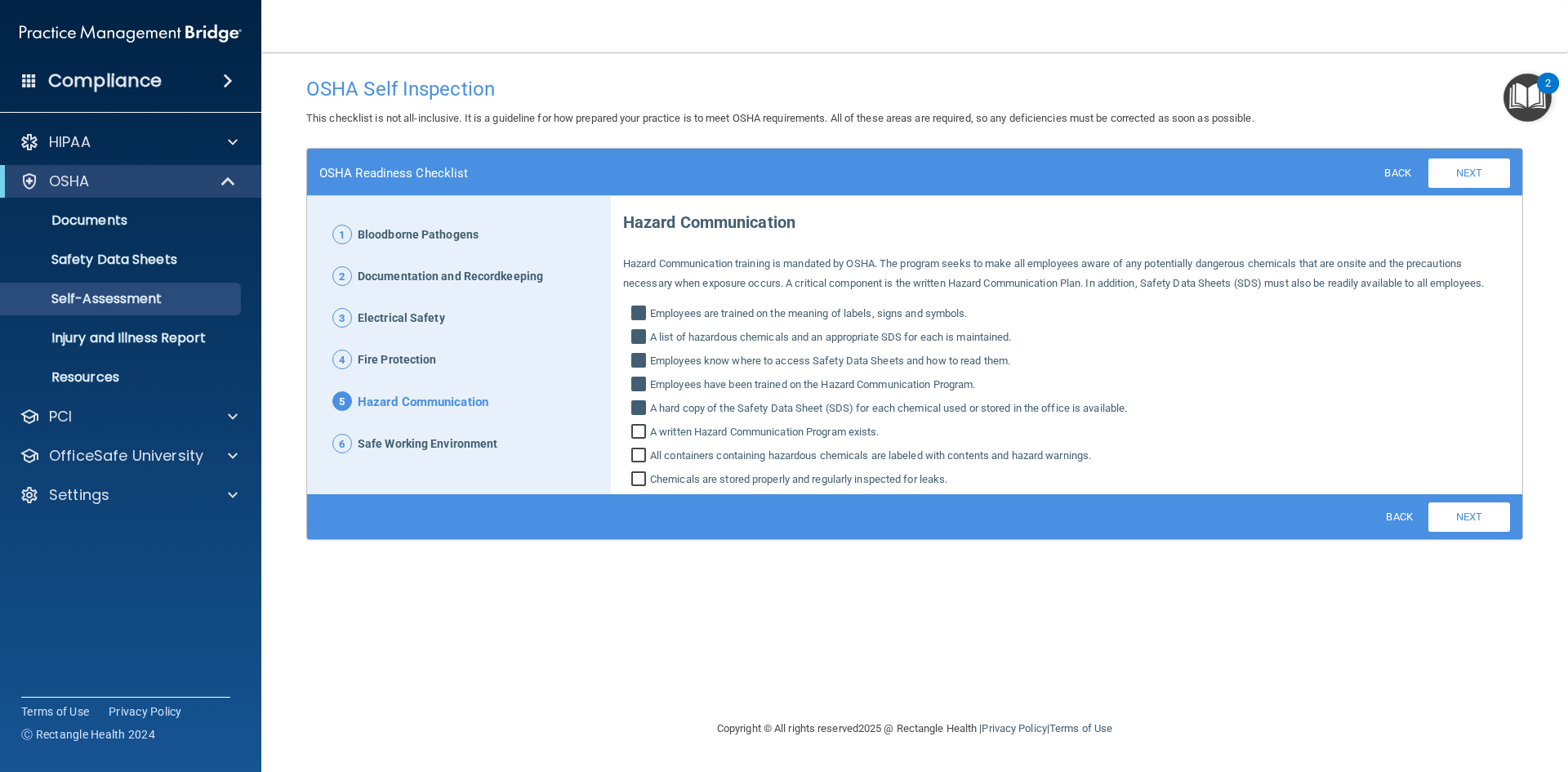
click at [643, 430] on input "A written Hazard Communication Program exists." at bounding box center [641, 434] width 18 height 17
checkbox input "true"
click at [636, 457] on input "All containers containing hazardous chemicals are labeled with contents and haz…" at bounding box center [641, 457] width 18 height 17
checkbox input "true"
click at [637, 479] on input "Chemicals are stored properly and regularly inspected for leaks." at bounding box center [641, 481] width 18 height 17
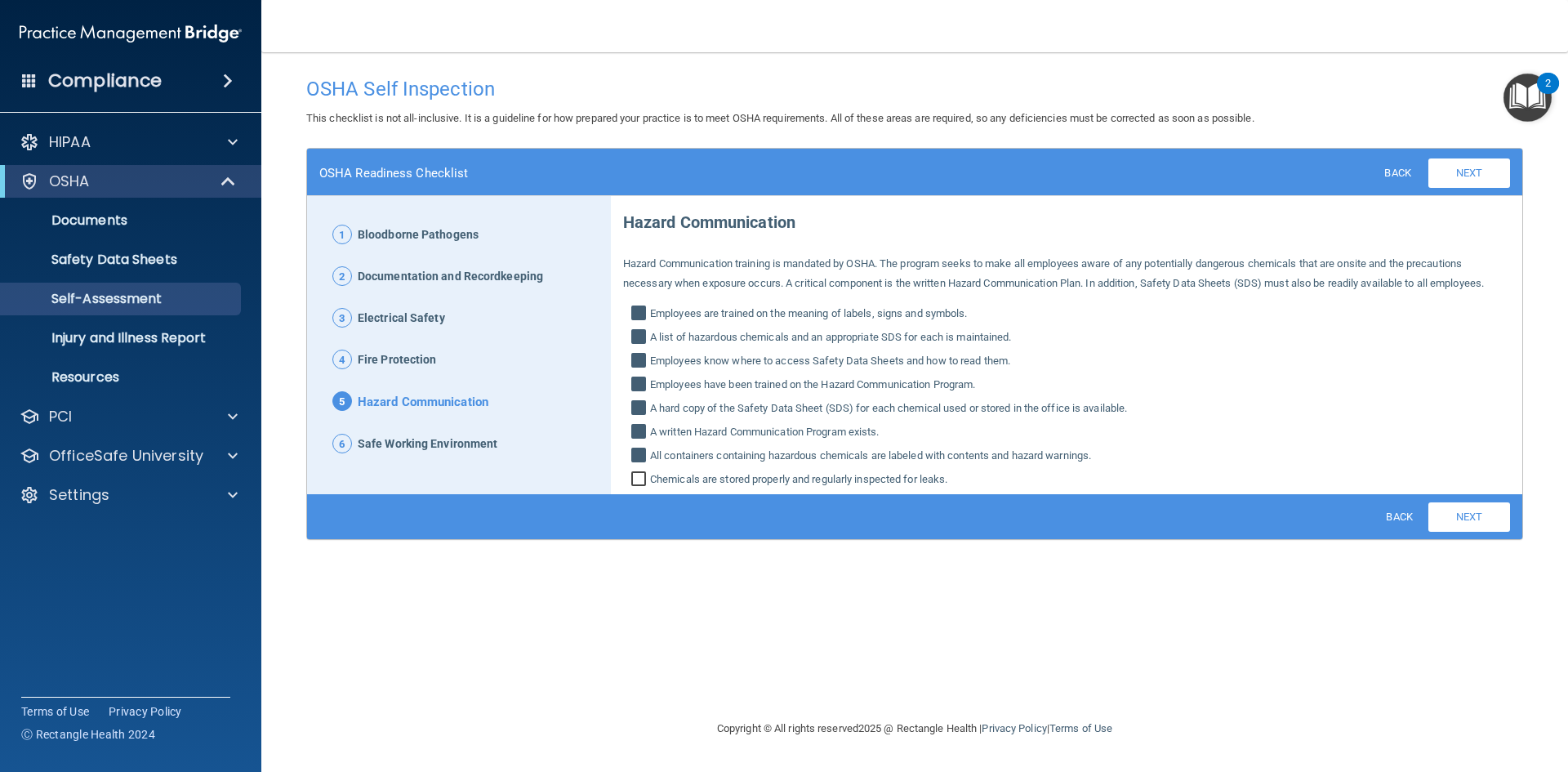
checkbox input "true"
click at [1489, 518] on link "Next" at bounding box center [1469, 517] width 82 height 30
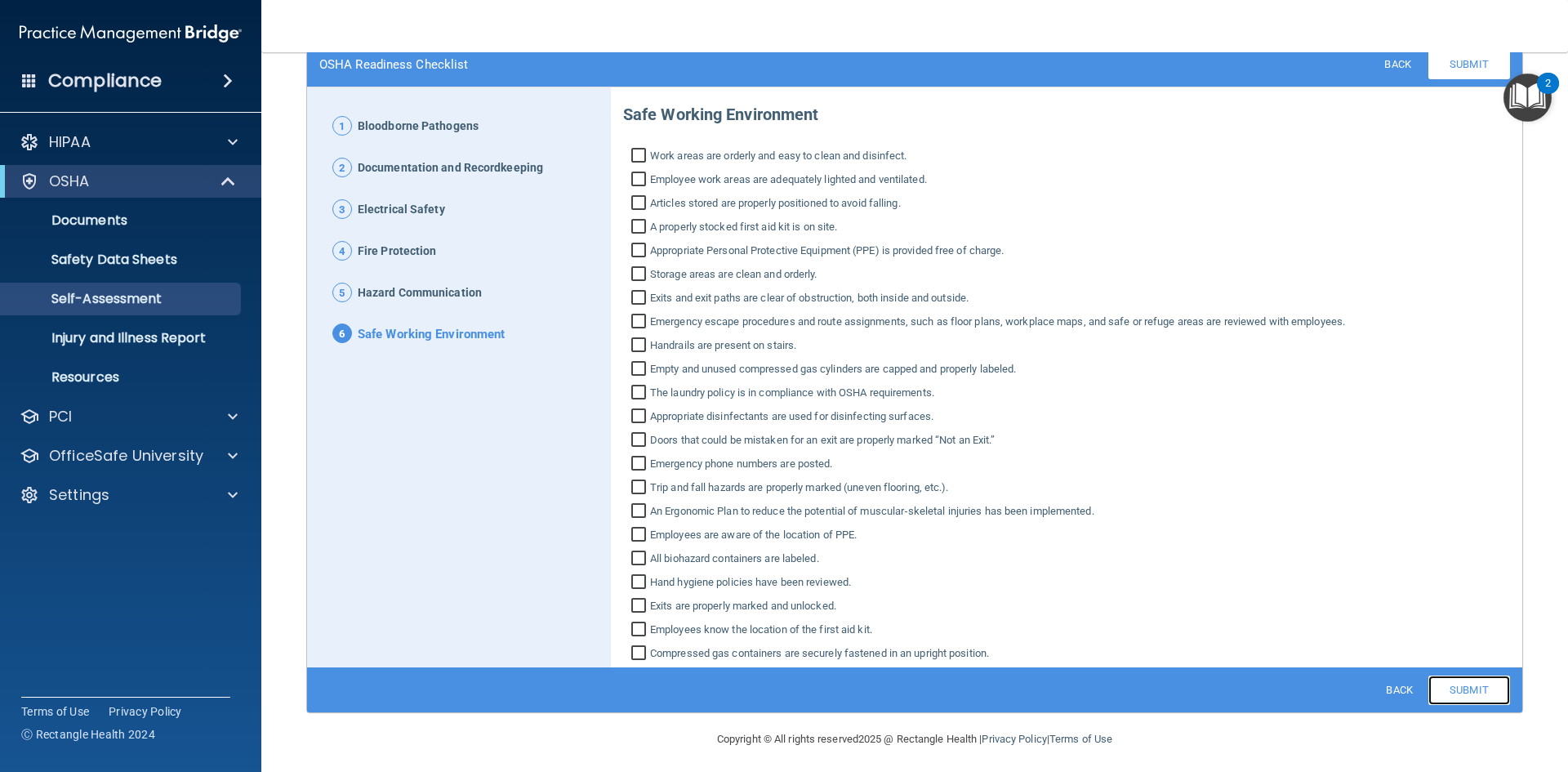
scroll to position [115, 0]
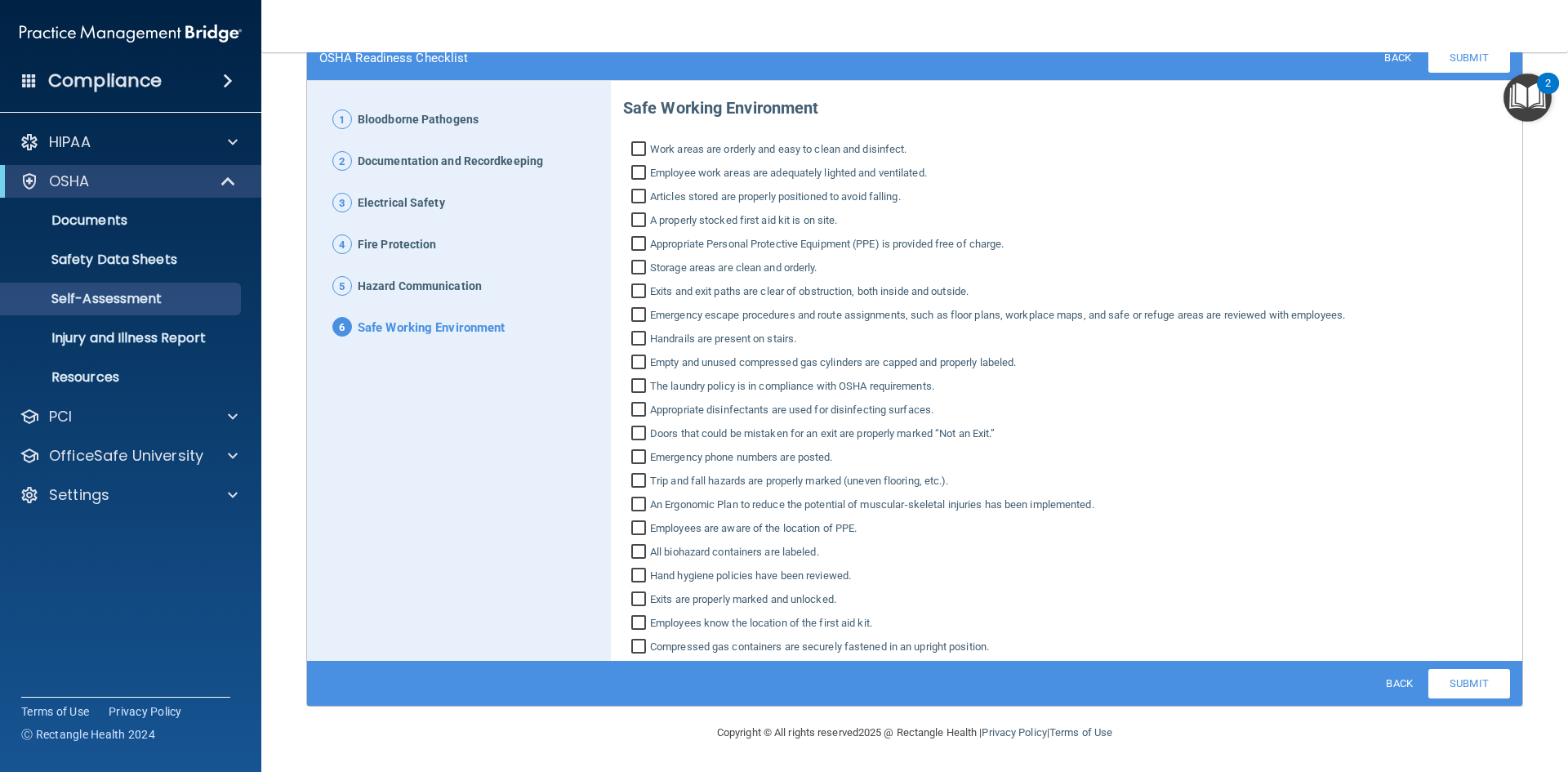
click at [637, 145] on input "Work areas are orderly and easy to clean and disinfect." at bounding box center [641, 151] width 18 height 17
checkbox input "true"
click at [634, 171] on input "Employee work areas are adequately lighted and ventilated." at bounding box center [641, 175] width 18 height 17
checkbox input "true"
click at [636, 196] on input "Articles stored are properly positioned to avoid falling." at bounding box center [641, 198] width 18 height 17
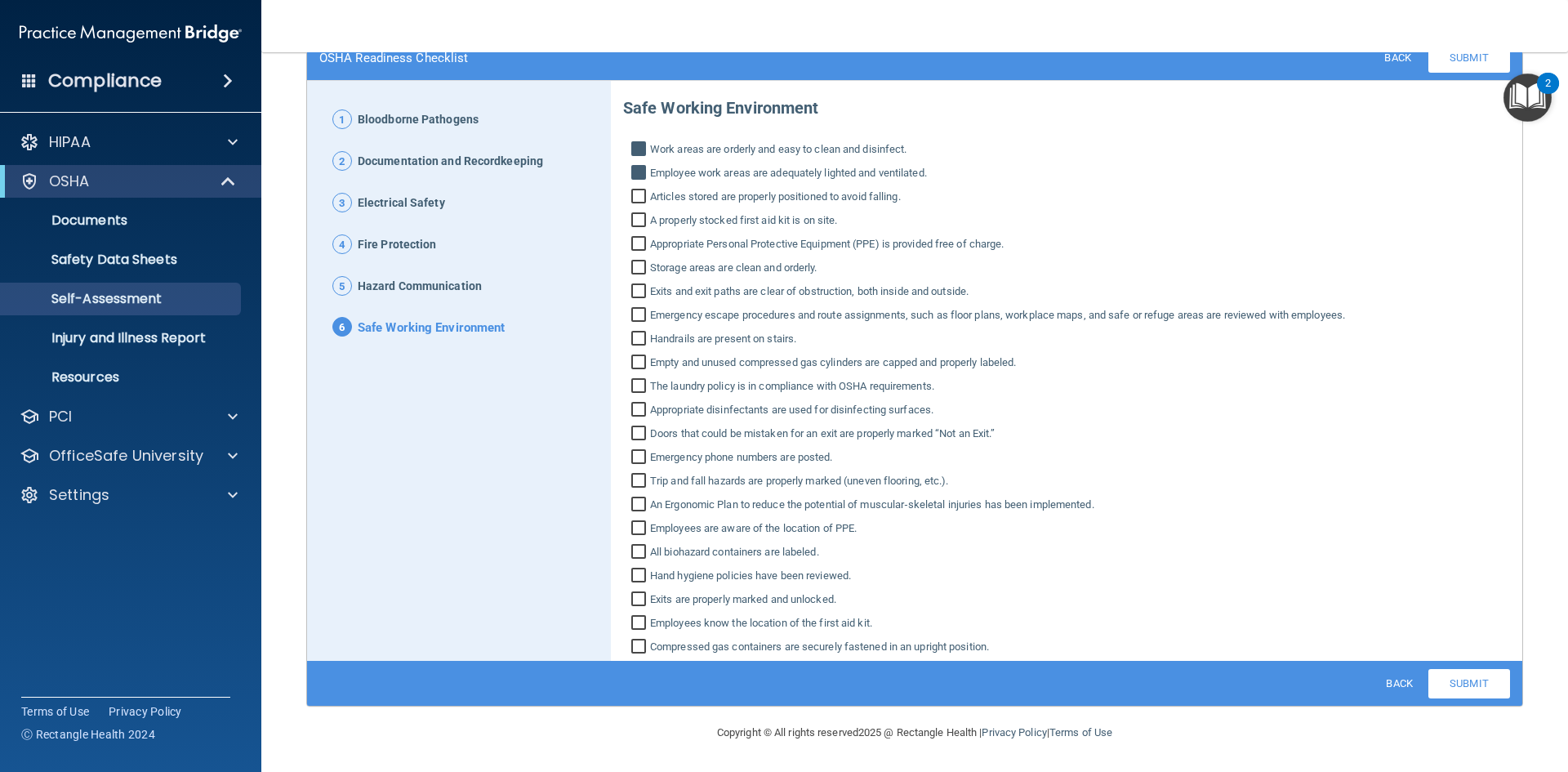
checkbox input "true"
click at [640, 221] on input "A properly stocked first aid kit is on site." at bounding box center [641, 222] width 18 height 17
checkbox input "true"
click at [639, 243] on input "Appropriate Personal Protective Equipment (PPE) is provided free of charge." at bounding box center [641, 246] width 18 height 17
checkbox input "true"
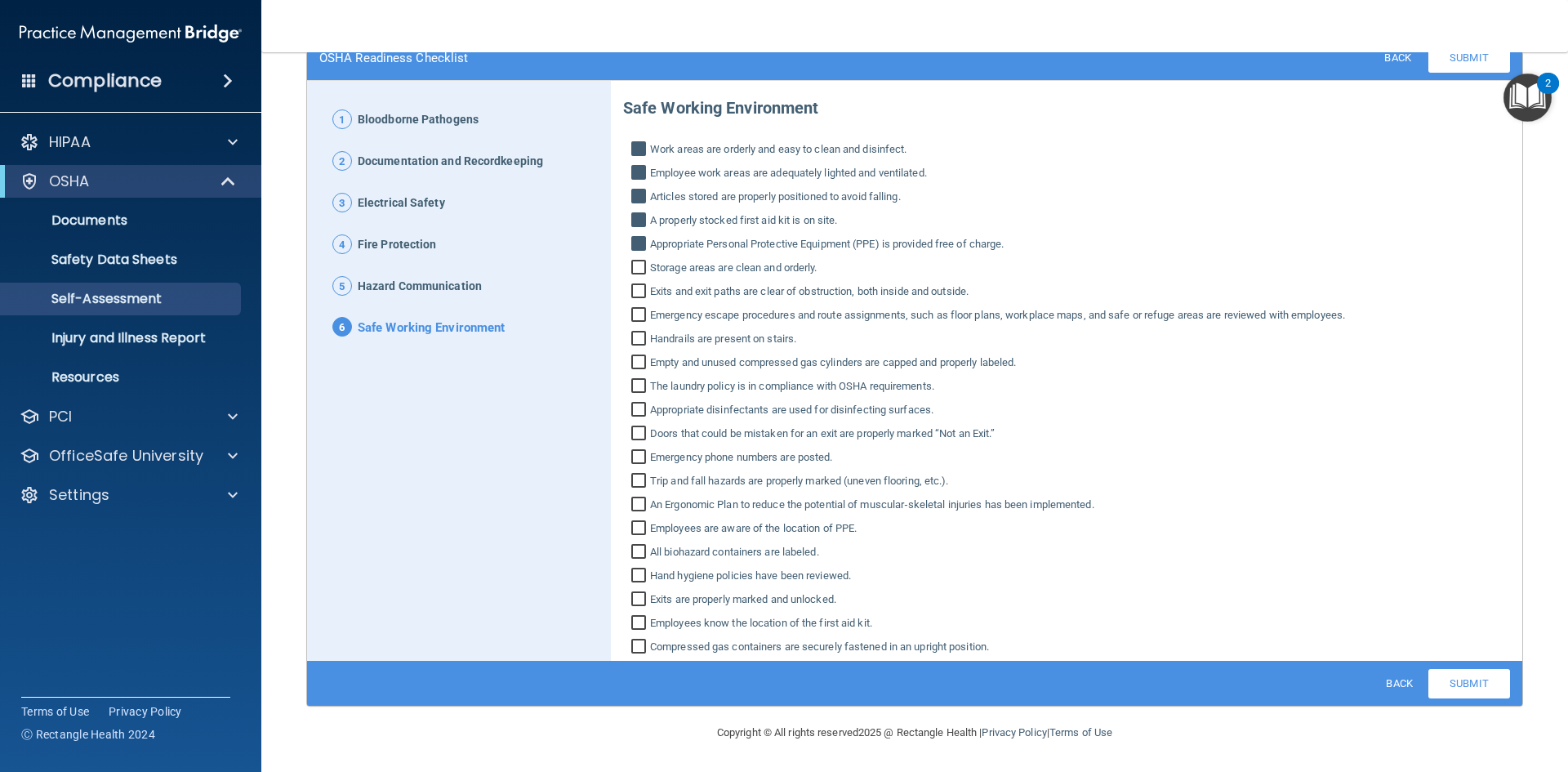
click at [636, 265] on input "Storage areas are clean and orderly." at bounding box center [641, 270] width 18 height 17
checkbox input "true"
click at [637, 290] on input "Exits and exit paths are clear of obstruction, both inside and outside." at bounding box center [641, 293] width 18 height 17
checkbox input "true"
click at [634, 316] on input "Emergency escape procedures and route assignments, such as floor plans, workpla…" at bounding box center [641, 317] width 18 height 17
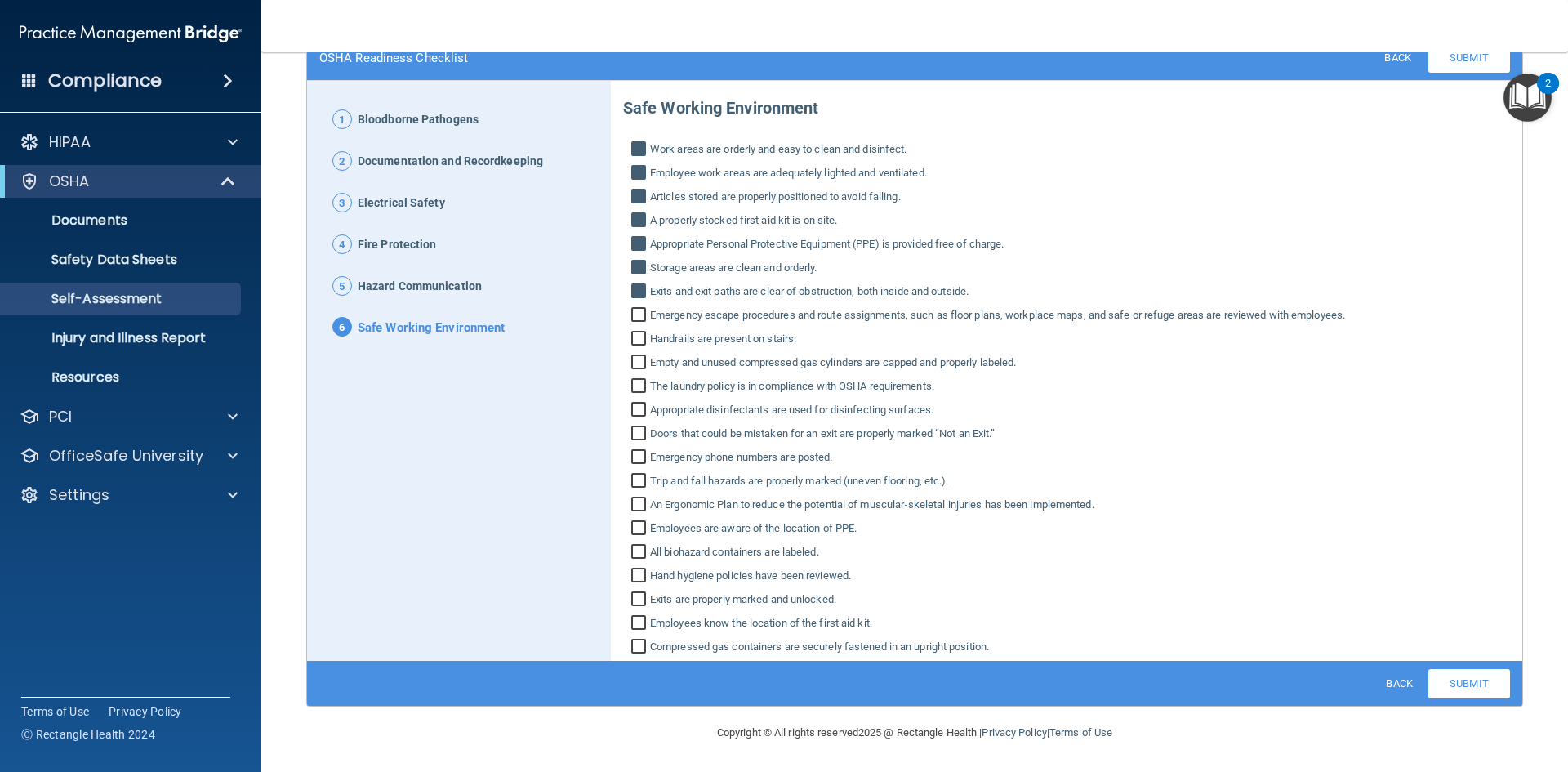
checkbox input "true"
click at [641, 341] on input "Handrails are present on stairs." at bounding box center [641, 341] width 18 height 17
checkbox input "true"
click at [636, 362] on input "Empty and unused compressed gas cylinders are capped and properly labeled." at bounding box center [641, 364] width 18 height 17
checkbox input "true"
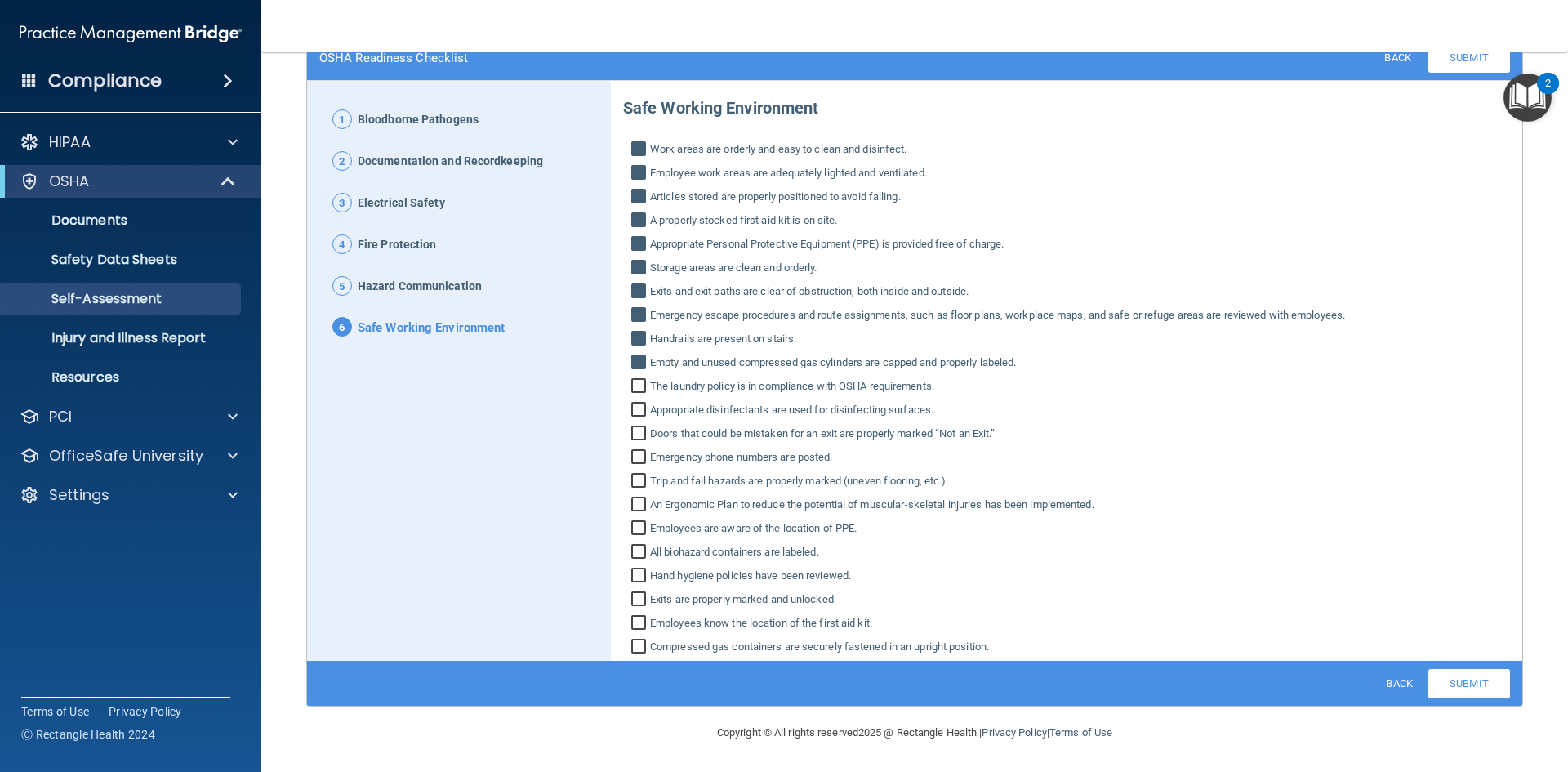
click at [639, 389] on input "The laundry policy is in compliance with OSHA requirements." at bounding box center [641, 388] width 18 height 17
checkbox input "true"
click at [635, 406] on input "Appropriate disinfectants are used for disinfecting surfaces." at bounding box center [641, 412] width 18 height 17
checkbox input "true"
click at [634, 436] on input "Doors that could be mistaken for an exit are properly marked “Not an Exit.”" at bounding box center [641, 435] width 18 height 17
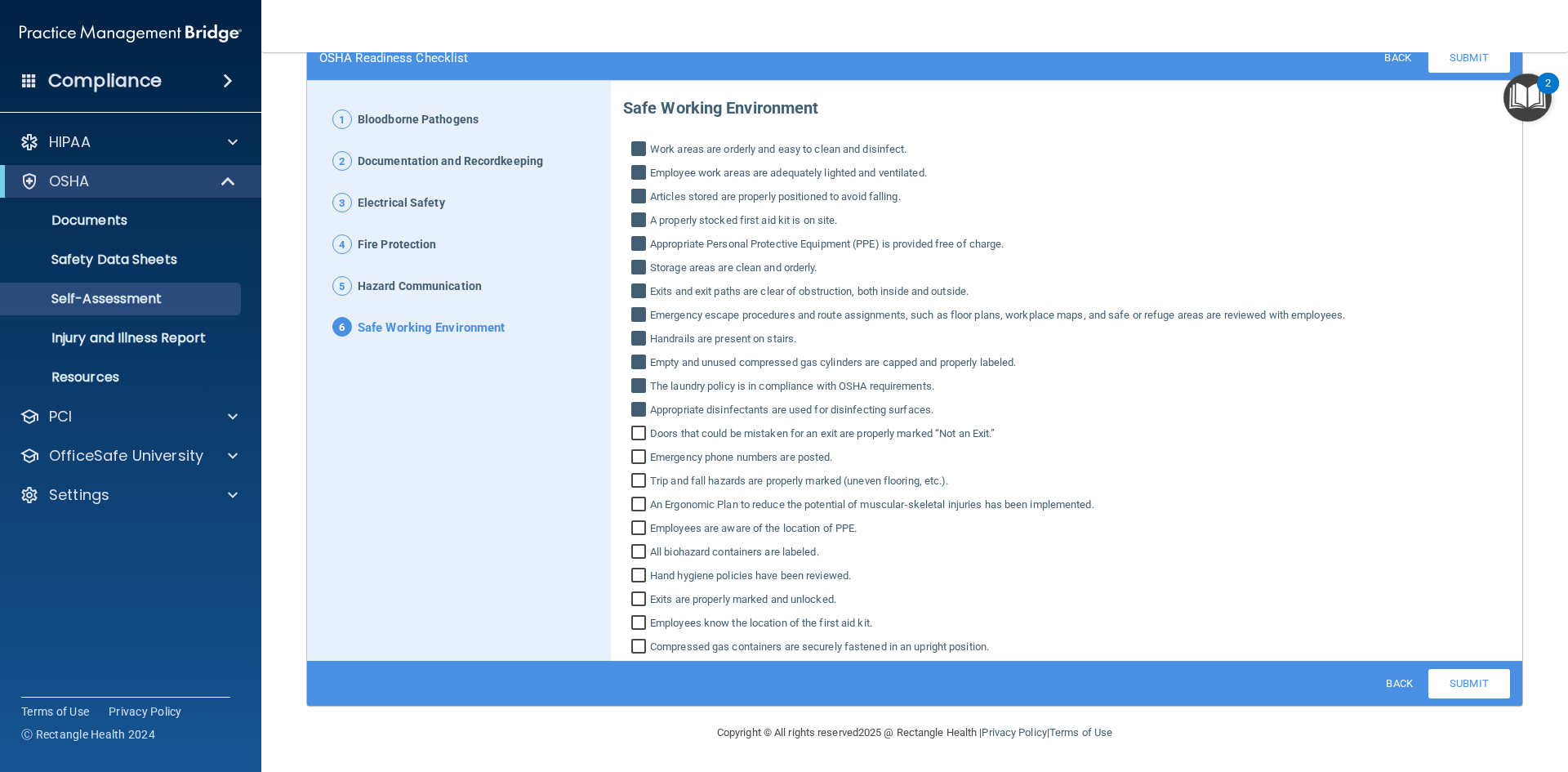
checkbox input "true"
click at [639, 457] on input "Emergency phone numbers are posted." at bounding box center [641, 459] width 18 height 17
checkbox input "true"
click at [633, 478] on input "Trip and fall hazards are properly marked (uneven flooring, etc.)." at bounding box center [641, 483] width 18 height 17
checkbox input "true"
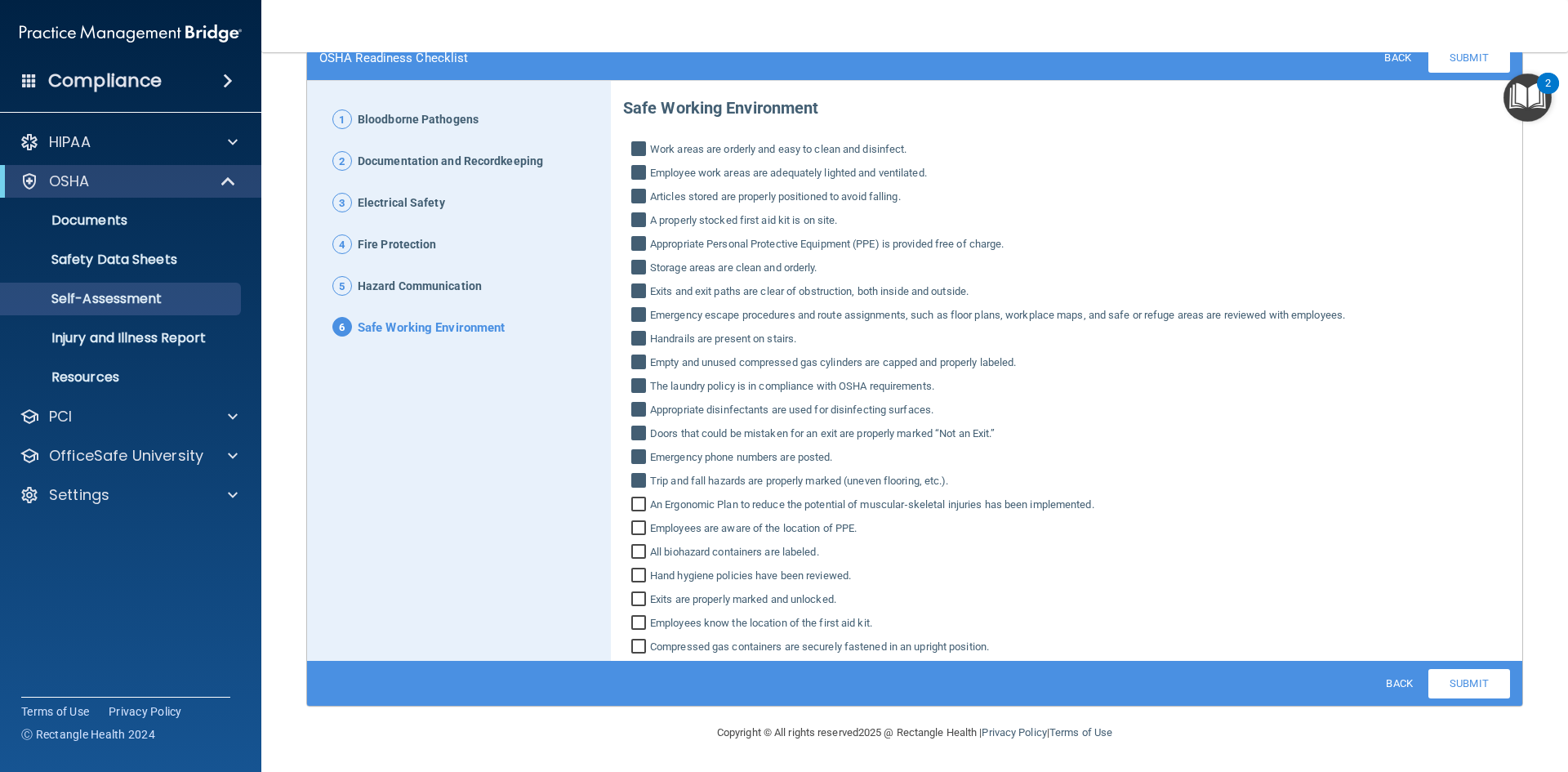
click at [640, 502] on input "An Ergonomic Plan to reduce the potential of muscular‐skeletal injuries has bee…" at bounding box center [641, 507] width 18 height 17
checkbox input "true"
click at [639, 528] on input "Employees are aware of the location of PPE." at bounding box center [641, 530] width 18 height 17
checkbox input "true"
click at [638, 554] on input "All biohazard containers are labeled." at bounding box center [641, 554] width 18 height 17
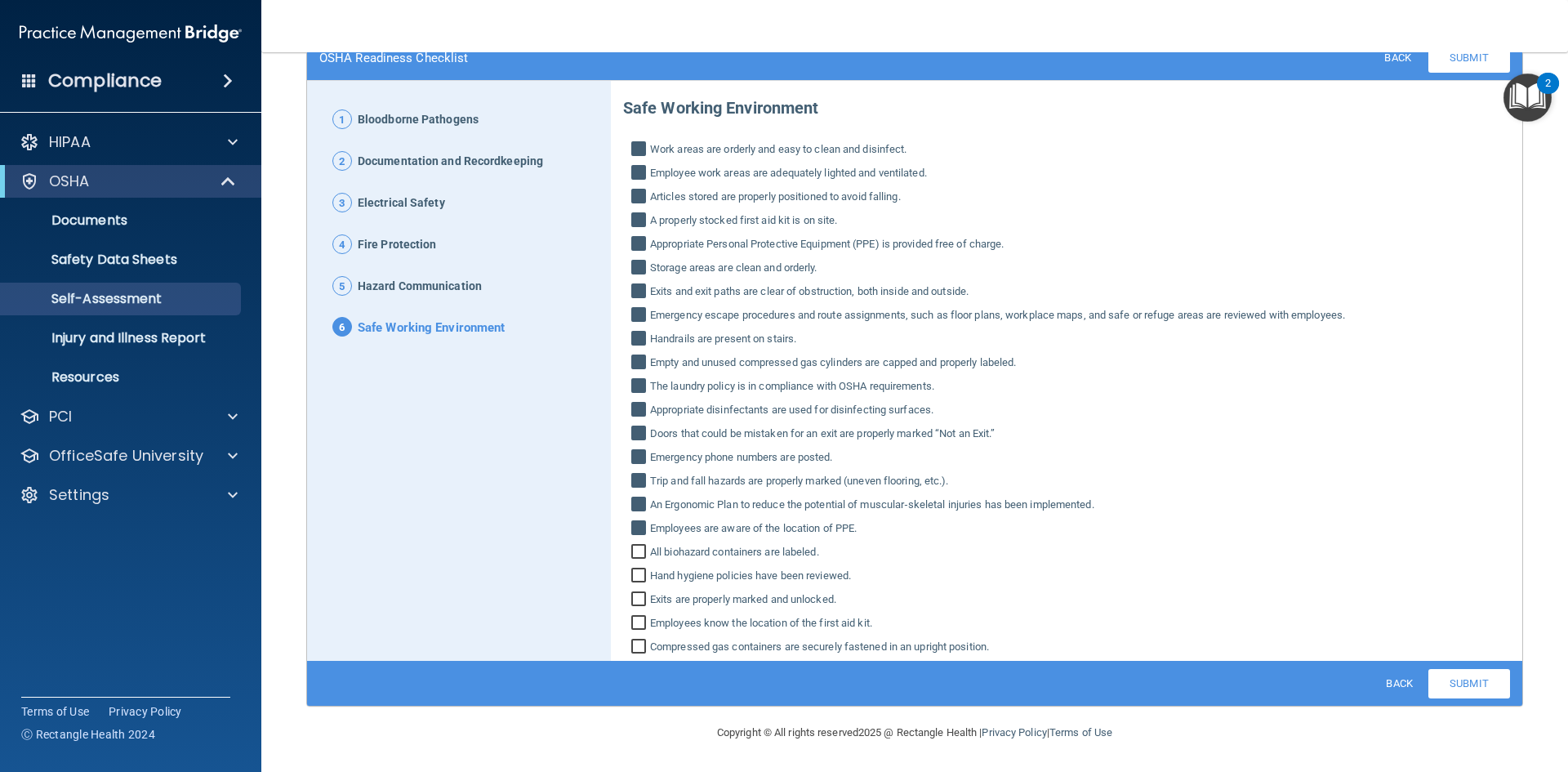
checkbox input "true"
click at [641, 575] on input "Hand hygiene policies have been reviewed." at bounding box center [641, 578] width 18 height 17
checkbox input "true"
click at [636, 602] on input "Exits are properly marked and unlocked." at bounding box center [641, 601] width 18 height 17
checkbox input "true"
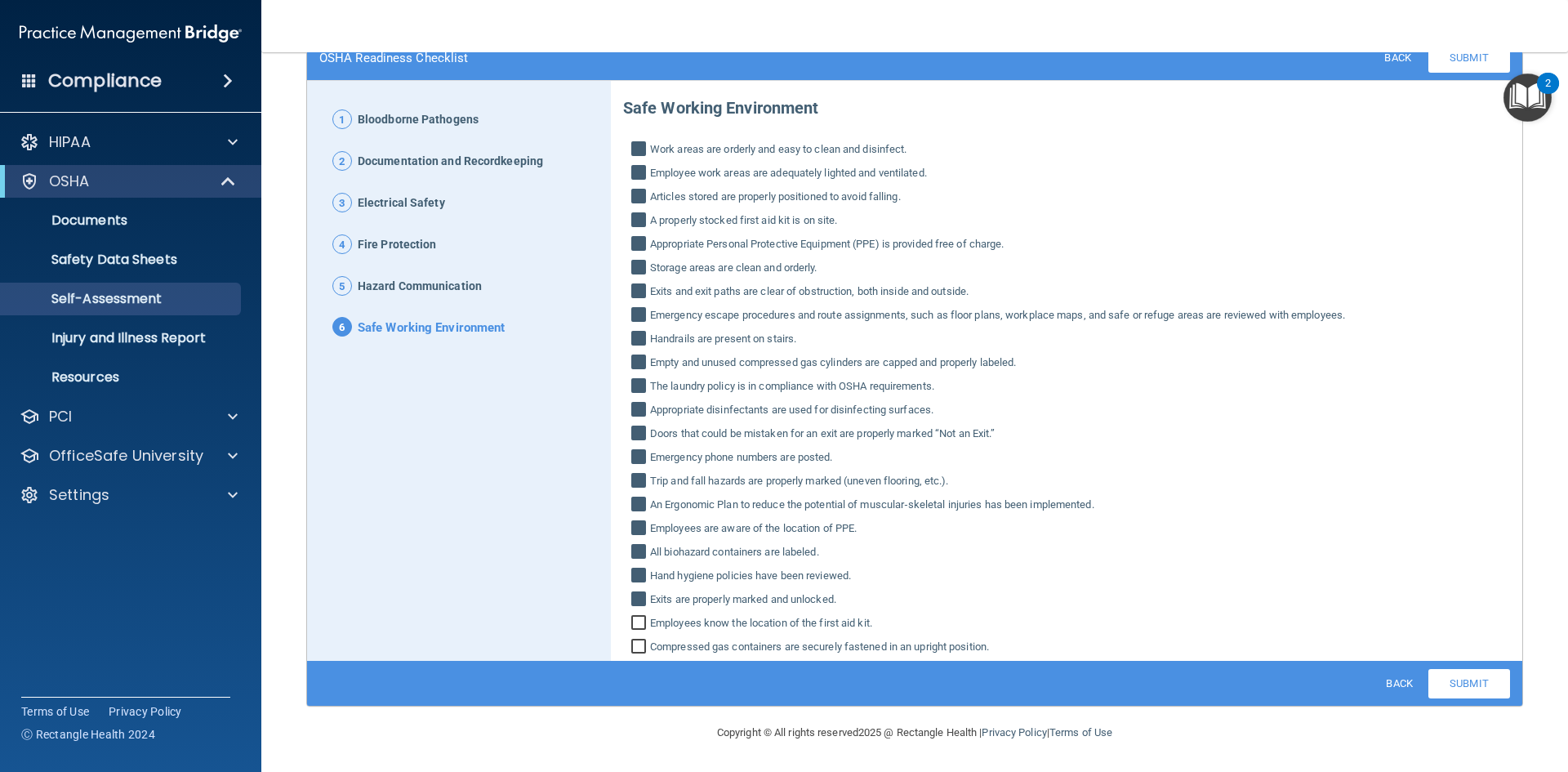
click at [638, 626] on input "Employees know the location of the first aid kit." at bounding box center [641, 625] width 18 height 17
checkbox input "true"
click at [635, 650] on input "Compressed gas containers are securely fastened in an upright position." at bounding box center [641, 649] width 18 height 17
checkbox input "true"
click at [1446, 681] on link "Submit" at bounding box center [1469, 684] width 82 height 30
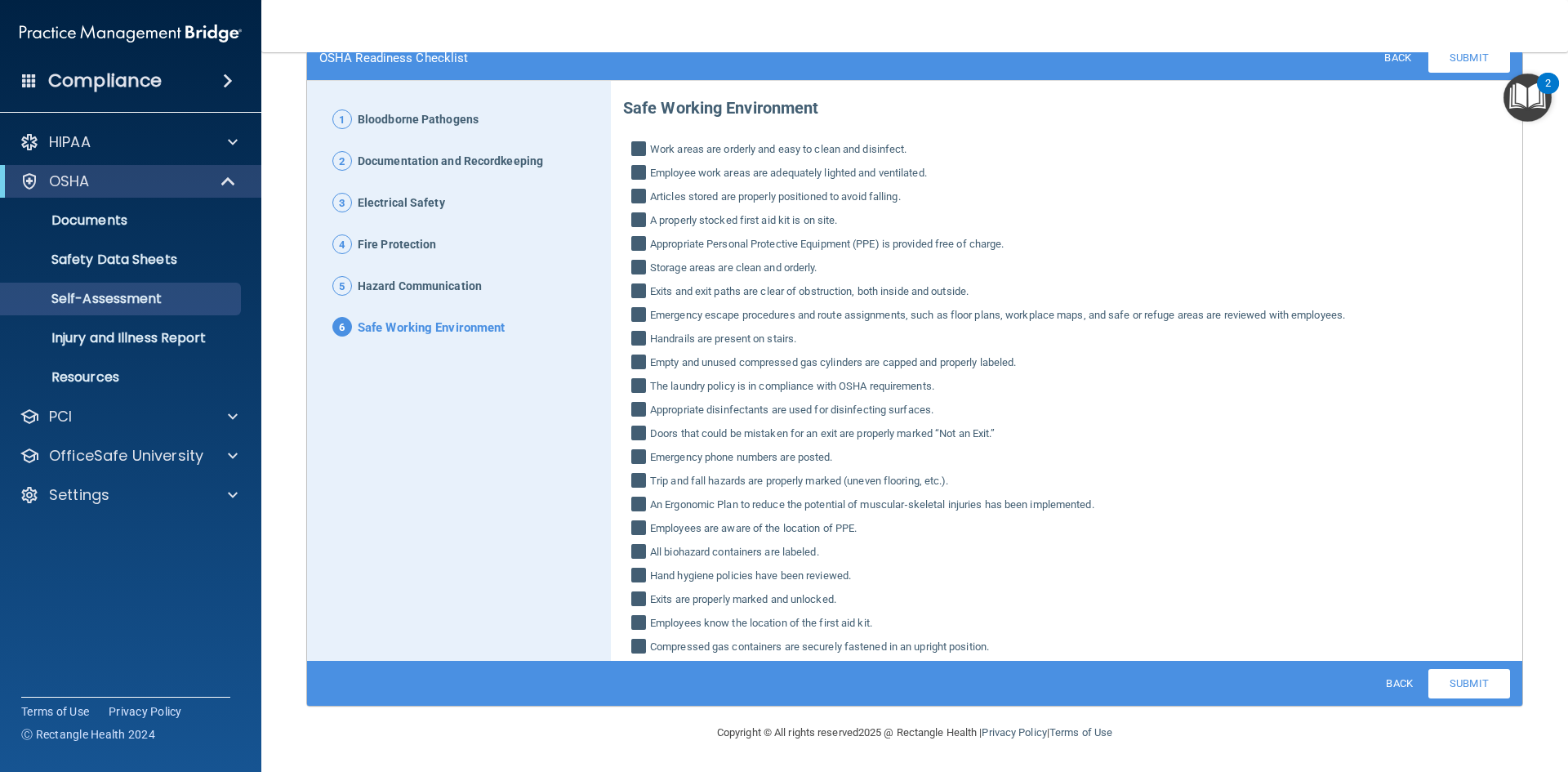
scroll to position [0, 0]
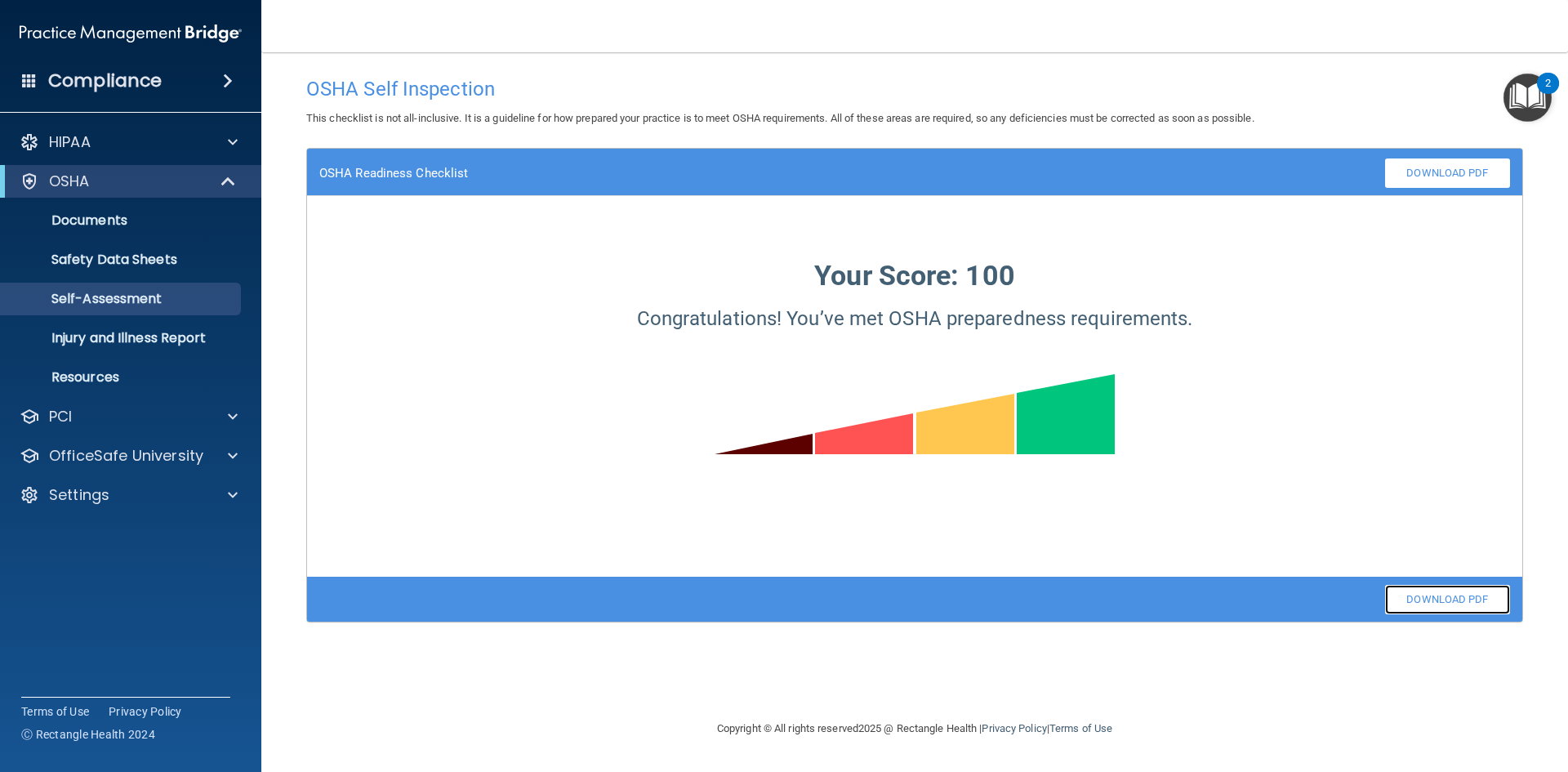
click at [1424, 600] on link "Download PDF" at bounding box center [1448, 600] width 125 height 30
click at [1451, 595] on link "Download PDF" at bounding box center [1448, 600] width 125 height 30
click at [1446, 593] on link "Download PDF" at bounding box center [1448, 600] width 125 height 30
click at [318, 60] on main "OSHA Self Inspection This checklist is not all-inclusive. It is a guideline for…" at bounding box center [915, 412] width 1307 height 720
click at [277, 564] on main "OSHA Self Inspection This checklist is not all-inclusive. It is a guideline for…" at bounding box center [915, 412] width 1307 height 720
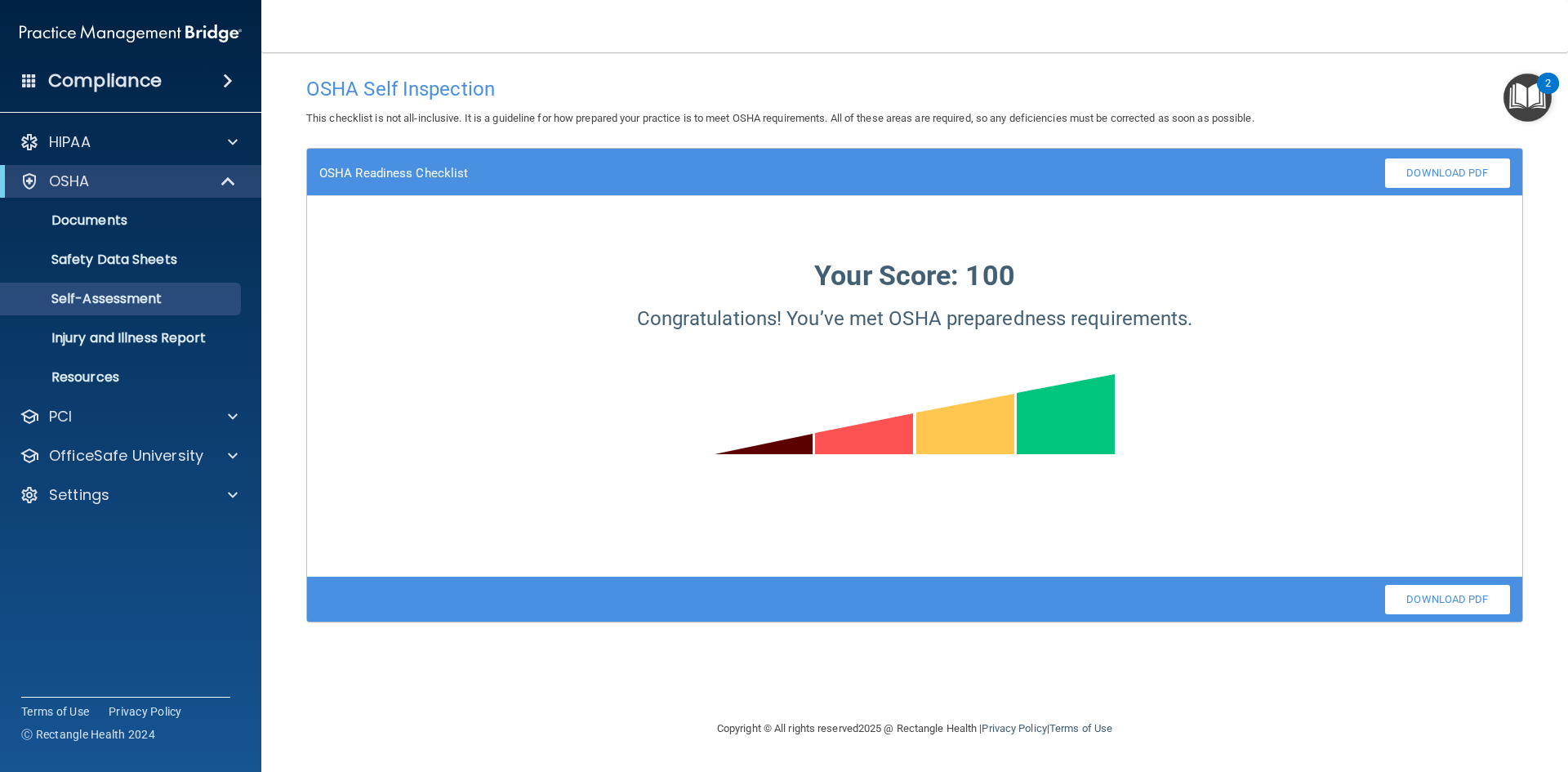
click at [313, 32] on nav "Toggle navigation [PERSON_NAME] [PERSON_NAME][EMAIL_ADDRESS][DOMAIN_NAME] Manag…" at bounding box center [915, 26] width 1307 height 53
click at [299, 32] on nav "Toggle navigation [PERSON_NAME] [PERSON_NAME][EMAIL_ADDRESS][DOMAIN_NAME] Manag…" at bounding box center [915, 26] width 1307 height 53
click at [309, 23] on nav "Toggle navigation [PERSON_NAME] [PERSON_NAME][EMAIL_ADDRESS][DOMAIN_NAME] Manag…" at bounding box center [915, 26] width 1307 height 53
click at [283, 123] on main "OSHA Self Inspection This checklist is not all-inclusive. It is a guideline for…" at bounding box center [915, 412] width 1307 height 720
click at [283, 538] on main "OSHA Self Inspection This checklist is not all-inclusive. It is a guideline for…" at bounding box center [915, 412] width 1307 height 720
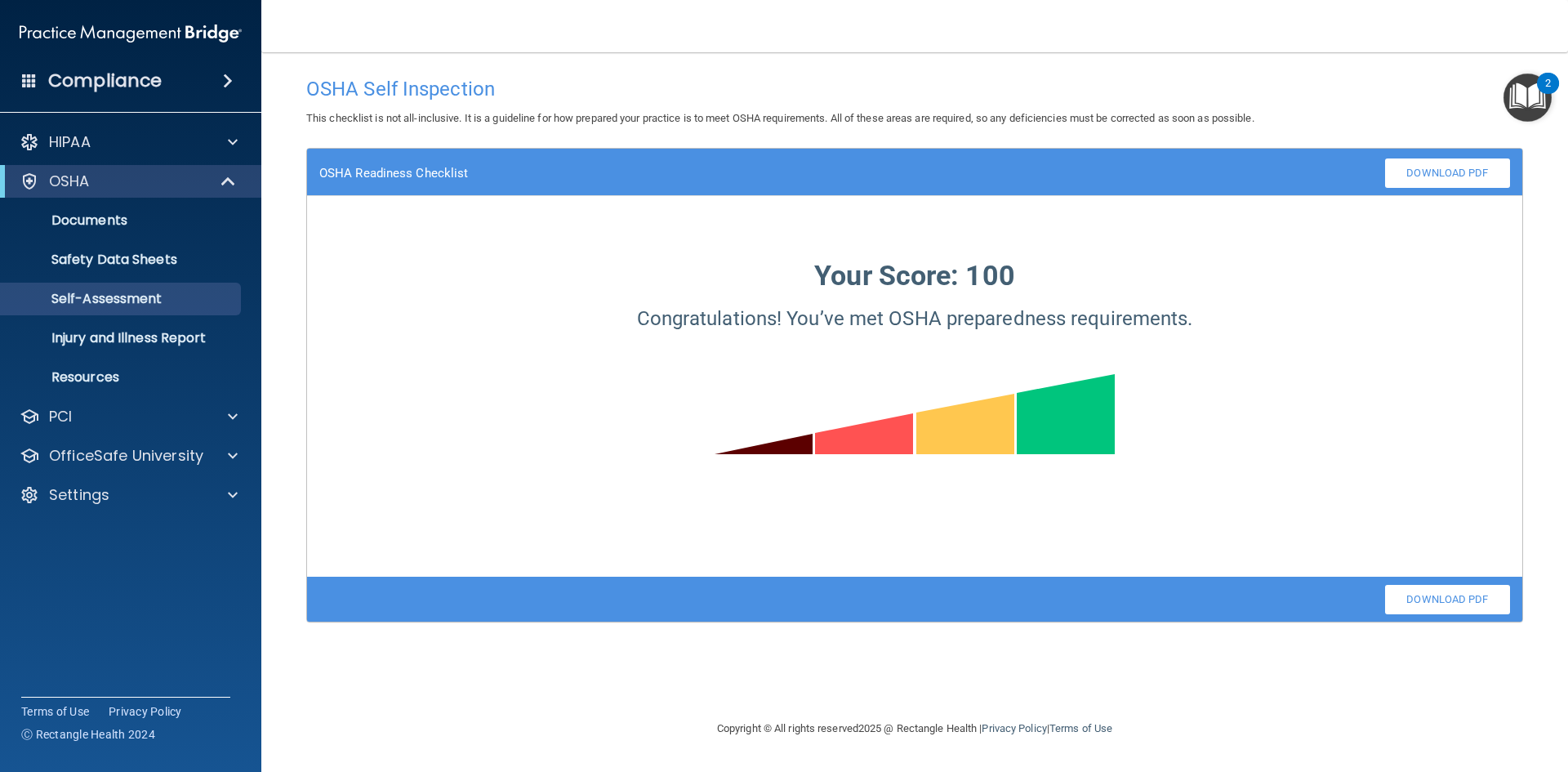
click at [162, 538] on accordion "HIPAA Documents and Policies Report an Incident Business Associates Emergency P…" at bounding box center [131, 339] width 262 height 442
click at [276, 492] on main "OSHA Self Inspection This checklist is not all-inclusive. It is a guideline for…" at bounding box center [915, 412] width 1307 height 720
click at [278, 466] on main "OSHA Self Inspection This checklist is not all-inclusive. It is a guideline for…" at bounding box center [915, 412] width 1307 height 720
click at [270, 376] on main "OSHA Self Inspection This checklist is not all-inclusive. It is a guideline for…" at bounding box center [915, 412] width 1307 height 720
click at [296, 50] on nav "Toggle navigation [PERSON_NAME] [PERSON_NAME][EMAIL_ADDRESS][DOMAIN_NAME] Manag…" at bounding box center [915, 26] width 1307 height 53
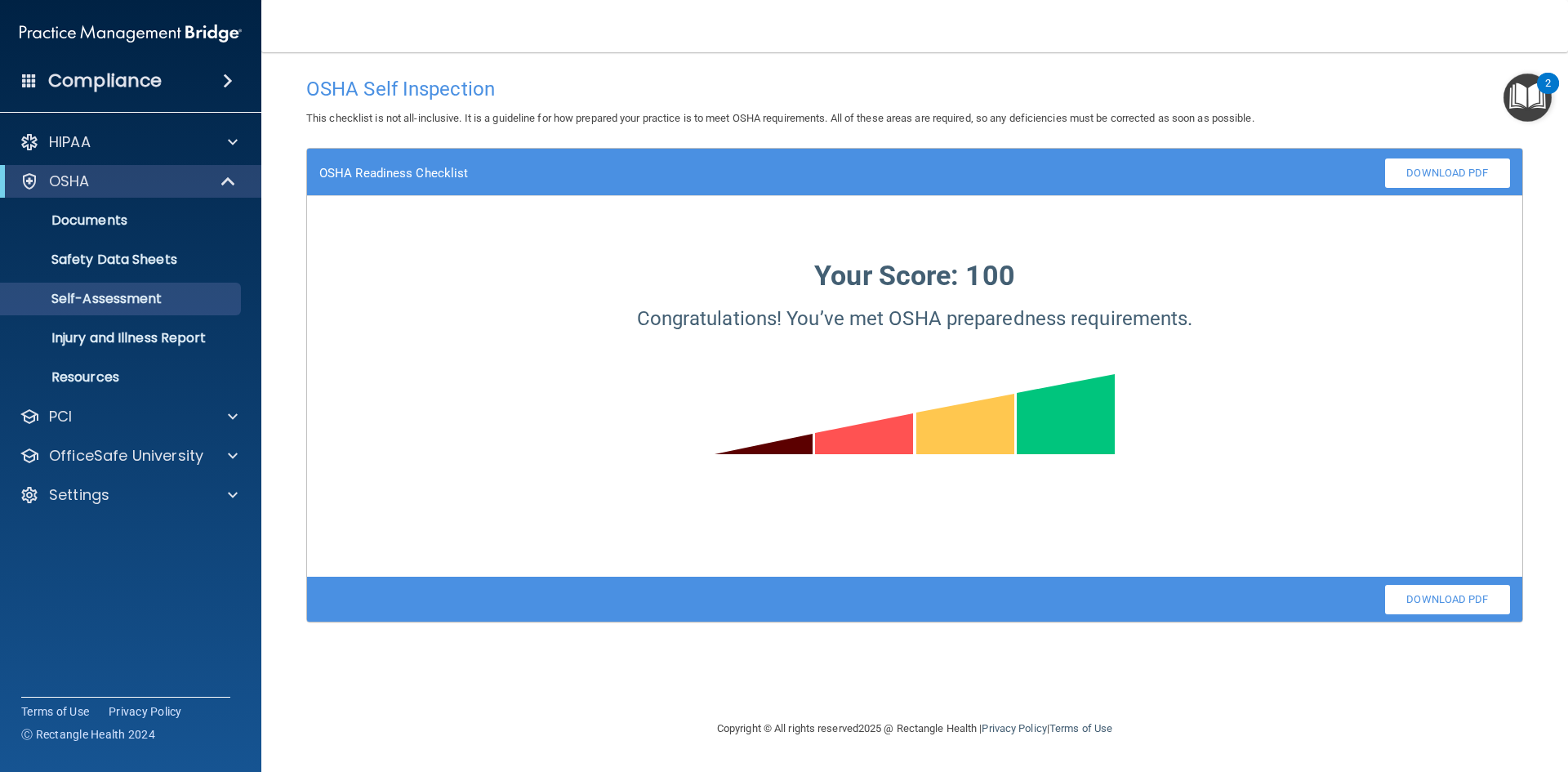
click at [265, 580] on main "OSHA Self Inspection This checklist is not all-inclusive. It is a guideline for…" at bounding box center [915, 412] width 1307 height 720
click at [169, 538] on accordion "HIPAA Documents and Policies Report an Incident Business Associates Emergency P…" at bounding box center [131, 339] width 262 height 442
click at [277, 457] on main "OSHA Self Inspection This checklist is not all-inclusive. It is a guideline for…" at bounding box center [915, 412] width 1307 height 720
click at [169, 499] on div "Settings" at bounding box center [109, 494] width 203 height 19
click at [167, 74] on div "Compliance" at bounding box center [131, 80] width 262 height 36
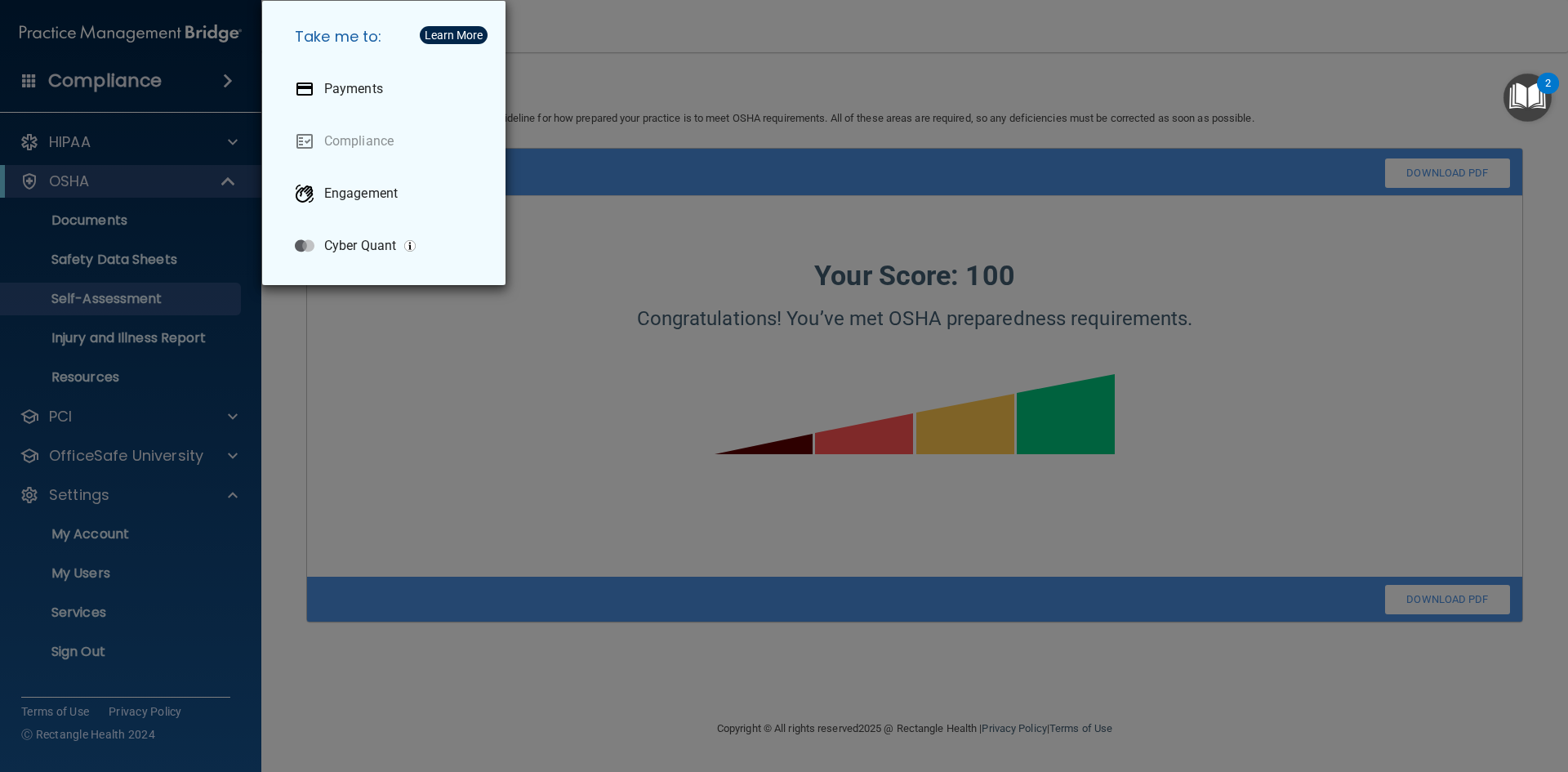
click at [194, 139] on div "Take me to: Payments Compliance Engagement Cyber Quant" at bounding box center [784, 386] width 1568 height 772
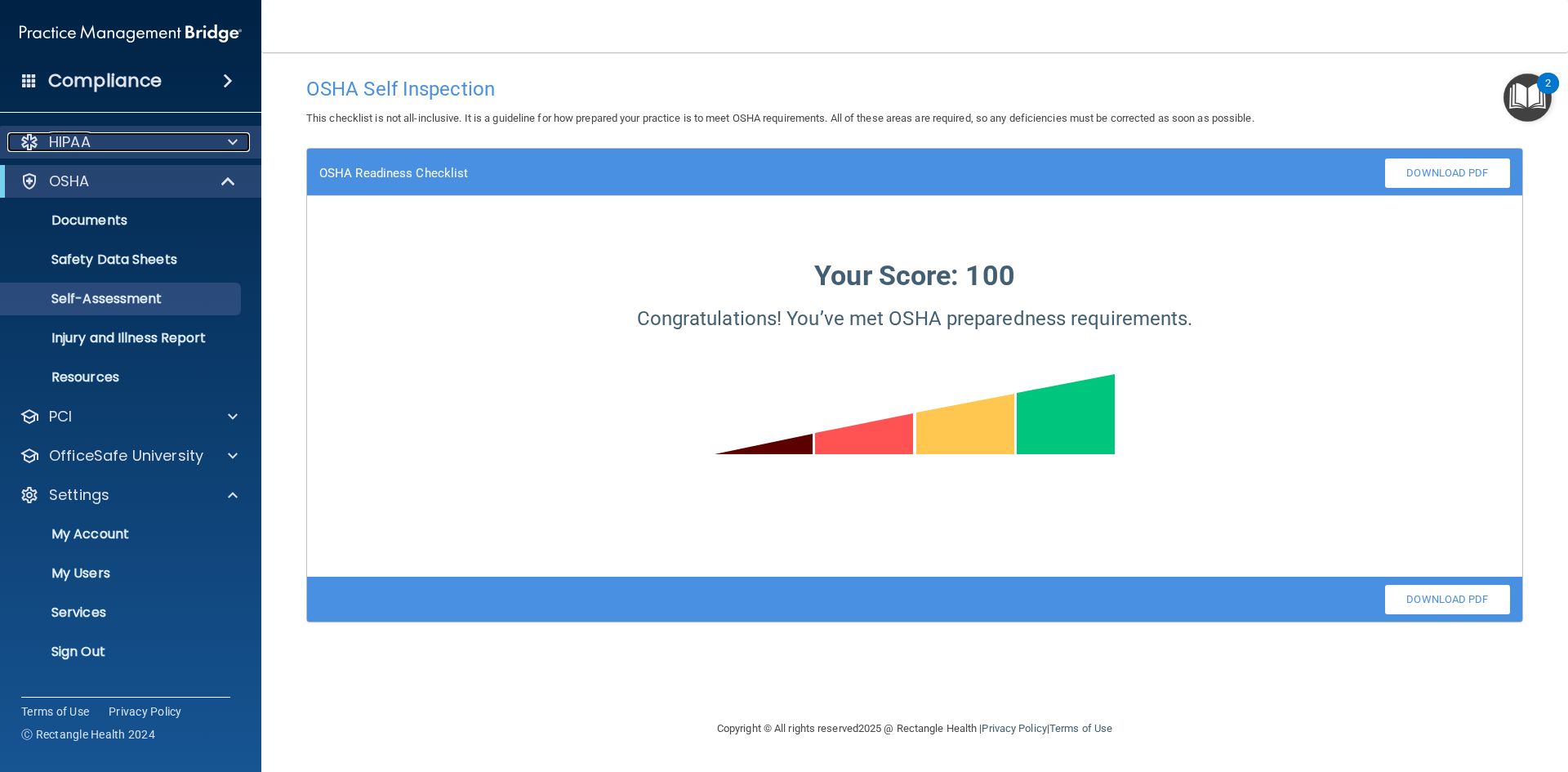
click at [232, 148] on span at bounding box center [232, 142] width 10 height 19
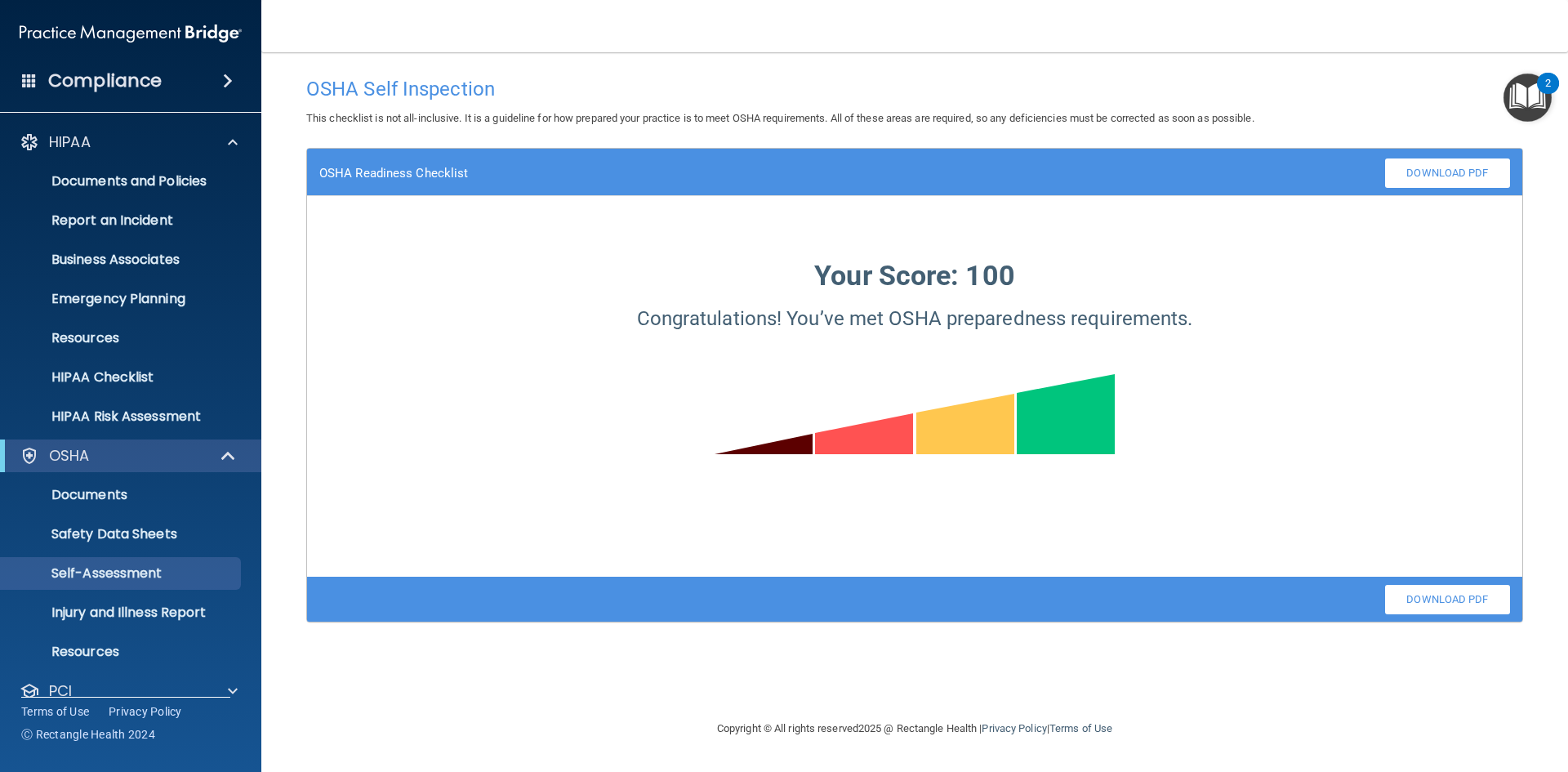
click at [277, 398] on main "OSHA Self Inspection This checklist is not all-inclusive. It is a guideline for…" at bounding box center [915, 412] width 1307 height 720
